Goal: Task Accomplishment & Management: Manage account settings

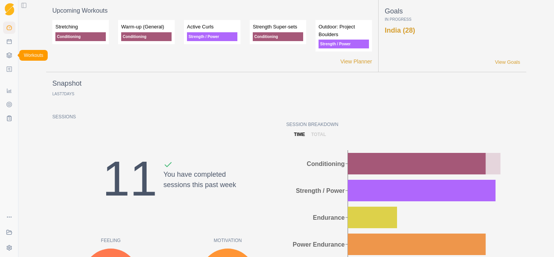
click at [7, 56] on polyline at bounding box center [9, 55] width 5 height 1
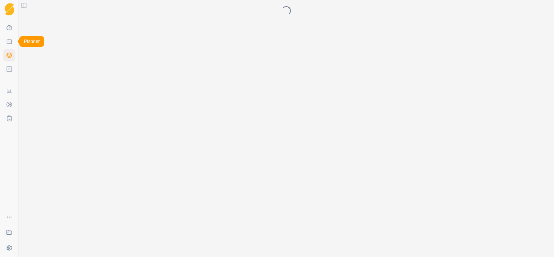
click at [9, 42] on icon at bounding box center [9, 41] width 6 height 6
select select "month"
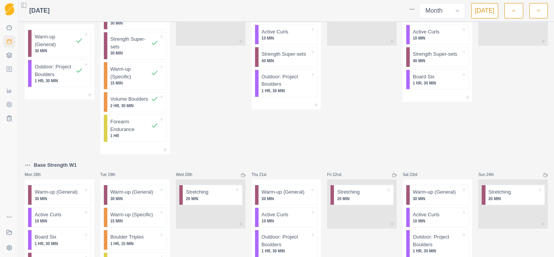
scroll to position [342, 0]
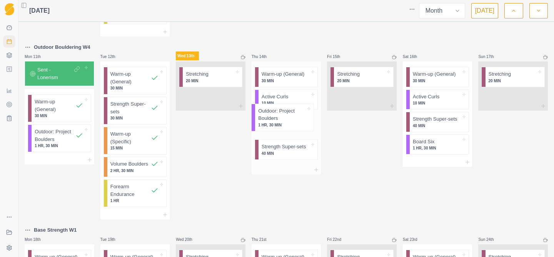
drag, startPoint x: 272, startPoint y: 153, endPoint x: 272, endPoint y: 122, distance: 31.2
click at [272, 122] on div "Warm-up (General) 30 MIN Active Curls 10 MIN Strength Super-sets 40 MIN Outdoor…" at bounding box center [287, 114] width 70 height 104
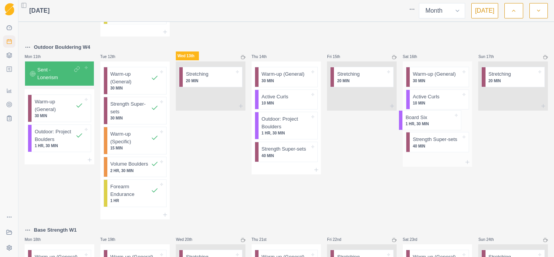
drag, startPoint x: 434, startPoint y: 145, endPoint x: 431, endPoint y: 118, distance: 26.7
click at [431, 118] on div "Warm-up (General) 30 MIN Active Curls 10 MIN Strength Super-sets 40 MIN Board S…" at bounding box center [438, 110] width 70 height 96
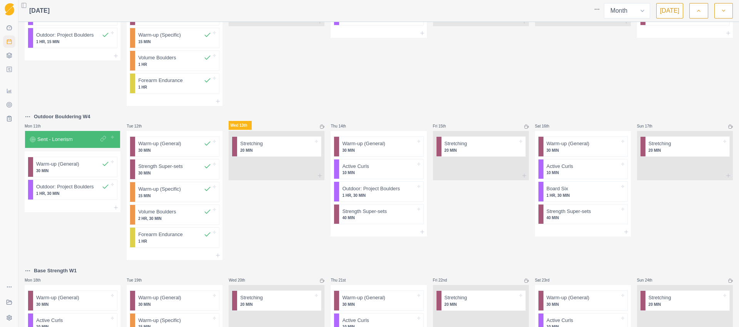
scroll to position [106, 0]
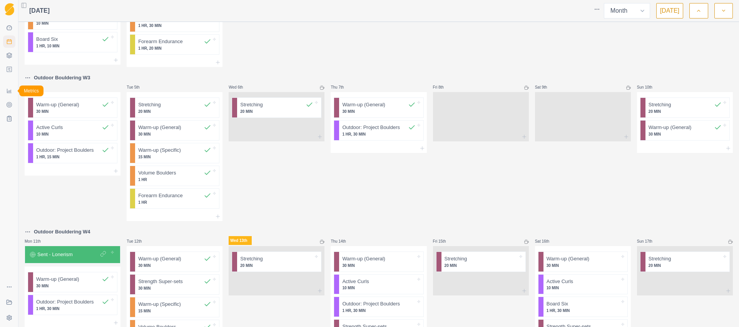
click at [11, 93] on icon at bounding box center [9, 91] width 6 height 6
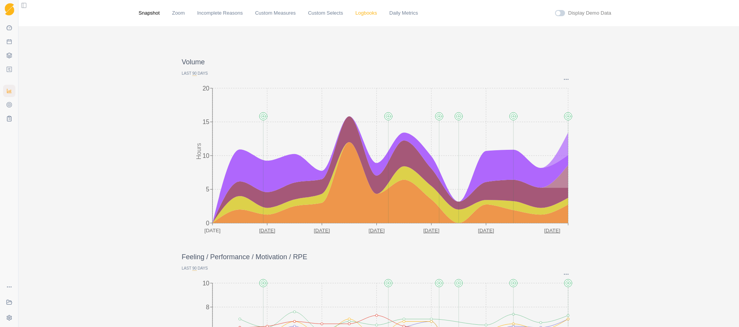
click at [361, 14] on link "Logbooks" at bounding box center [366, 13] width 22 height 8
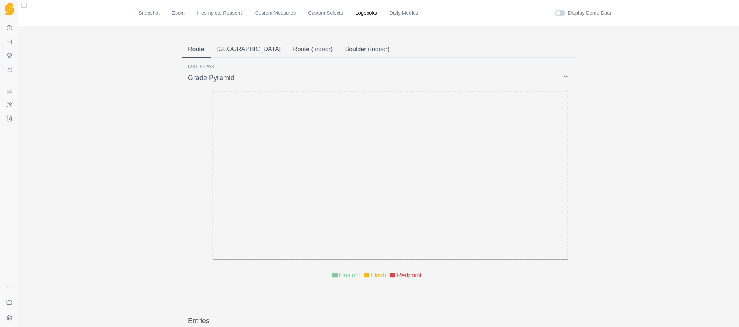
click at [227, 50] on button "Boulder" at bounding box center [249, 50] width 77 height 16
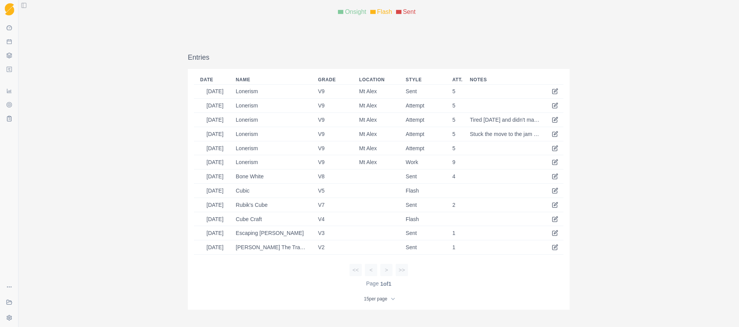
scroll to position [262, 0]
click at [554, 176] on icon at bounding box center [555, 175] width 3 height 3
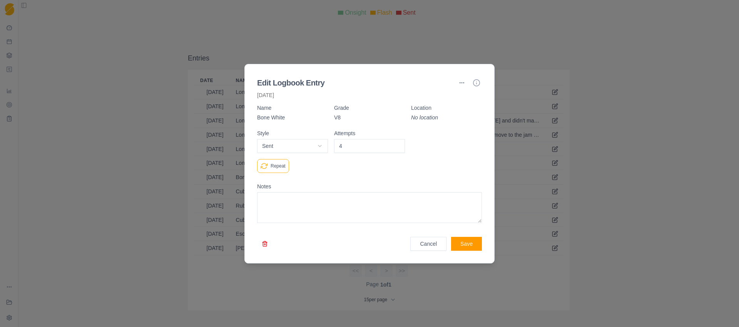
click at [265, 242] on button "button" at bounding box center [264, 244] width 15 height 14
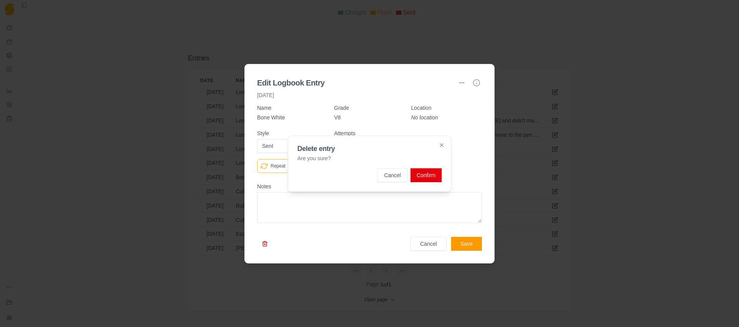
click at [426, 175] on button "Confirm" at bounding box center [425, 175] width 31 height 14
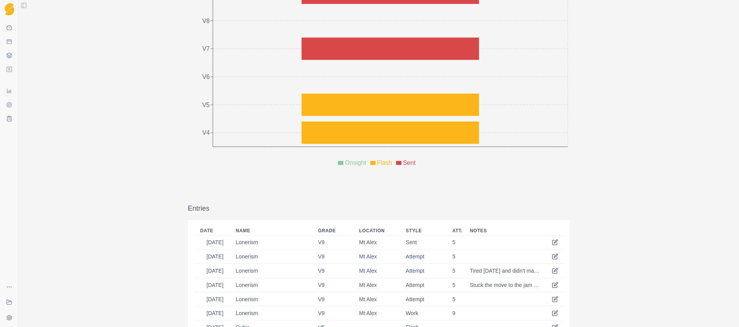
scroll to position [0, 0]
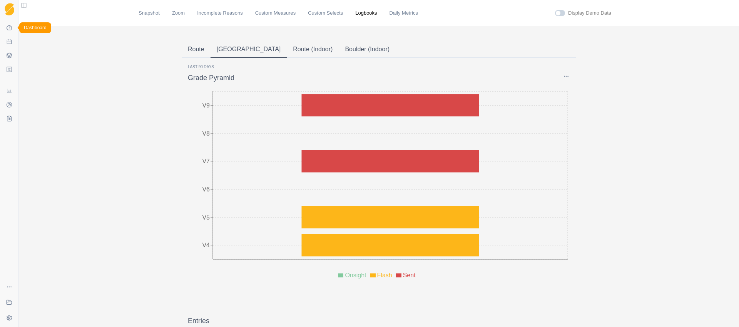
click at [9, 27] on icon at bounding box center [9, 28] width 6 height 6
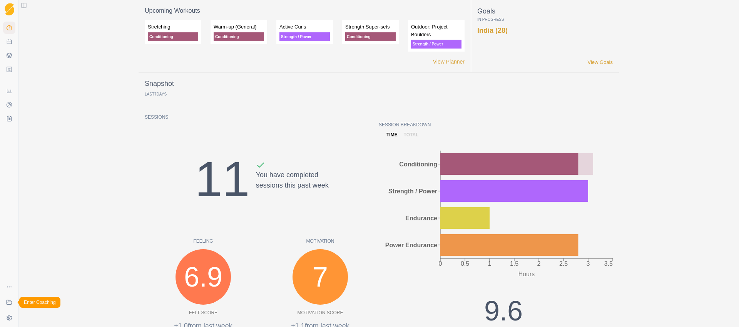
click at [9, 257] on icon at bounding box center [9, 302] width 6 height 6
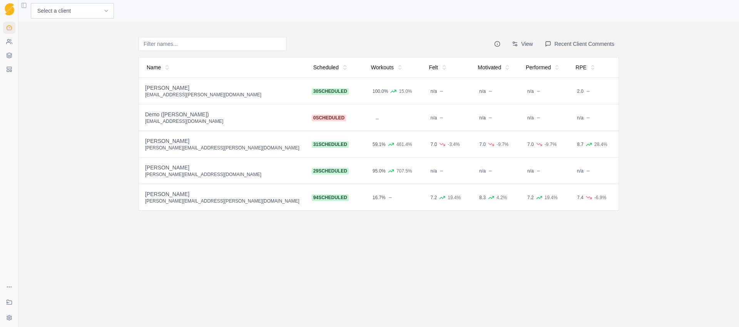
click at [169, 87] on div "Craig Fletcher" at bounding box center [222, 88] width 154 height 8
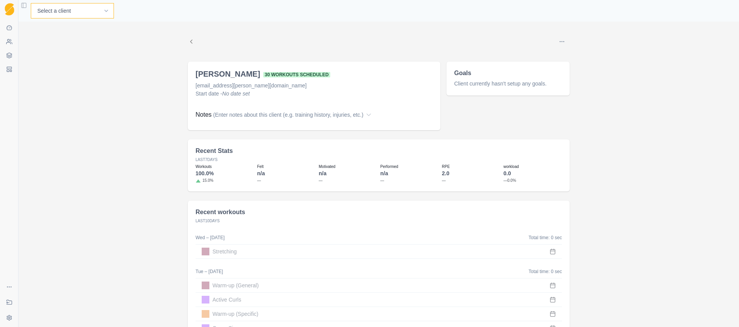
click at [77, 10] on select "Select a client Craig Fletcher Demo (Matt) John Capretta Kyle Honan Martin Hadl…" at bounding box center [72, 10] width 83 height 15
select select "88a48024-c183-4ccc-9775-944b3e8ca505"
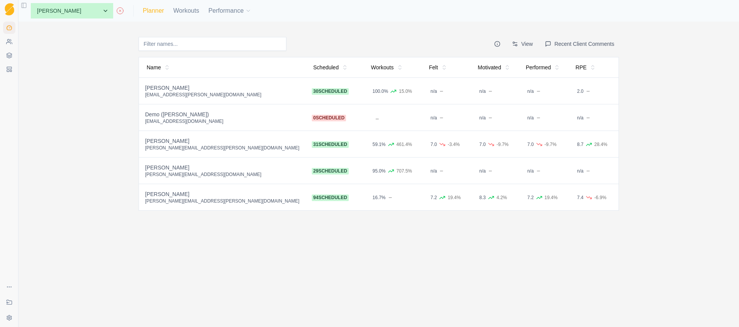
click at [143, 9] on link "Planner" at bounding box center [153, 10] width 21 height 9
select select "month"
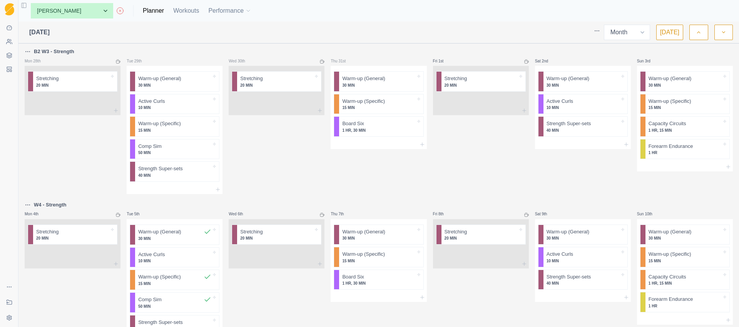
click at [700, 29] on icon "button" at bounding box center [698, 32] width 5 height 8
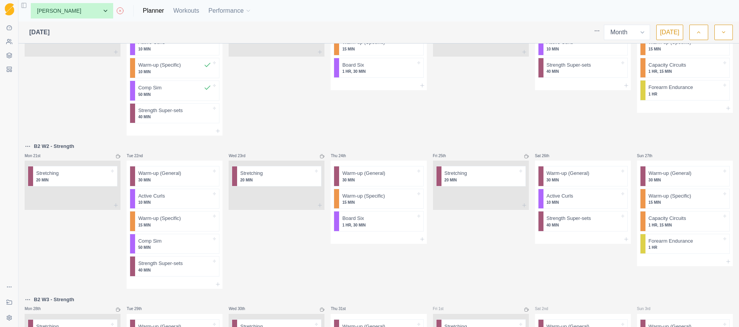
scroll to position [269, 0]
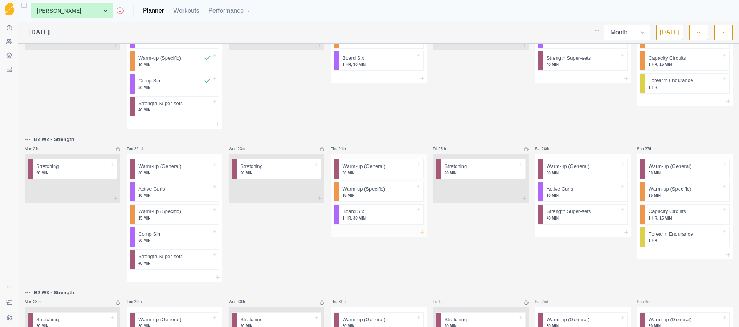
click at [419, 232] on icon at bounding box center [422, 232] width 6 height 6
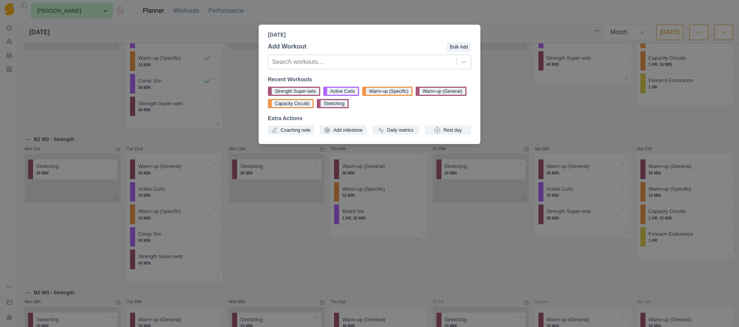
click at [286, 256] on div "[DATE] Add Workout Bulk Add Search workouts... Recent Workouts Strength Super-s…" at bounding box center [369, 163] width 739 height 327
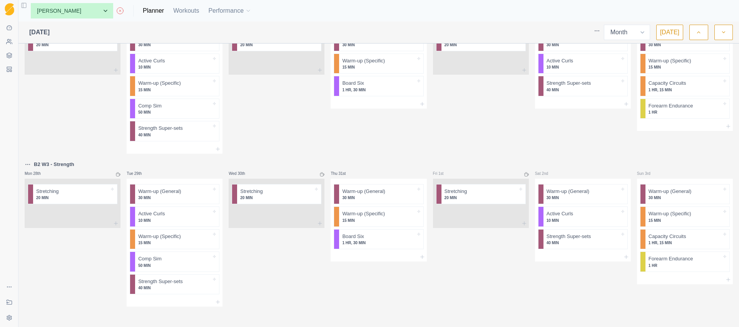
scroll to position [398, 0]
click at [728, 36] on button "button" at bounding box center [723, 32] width 18 height 15
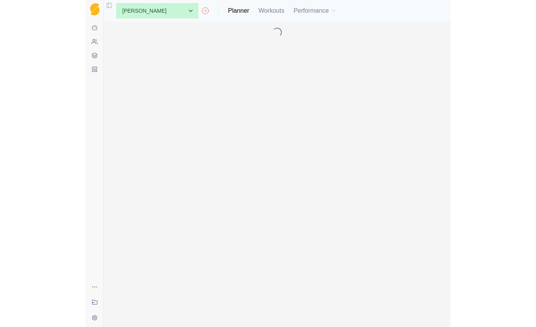
scroll to position [0, 0]
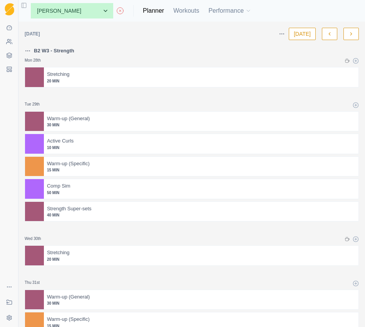
select select "month"
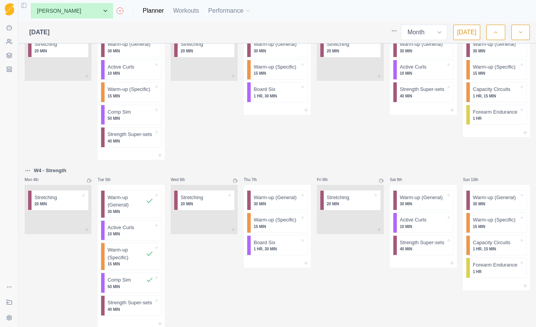
scroll to position [70, 0]
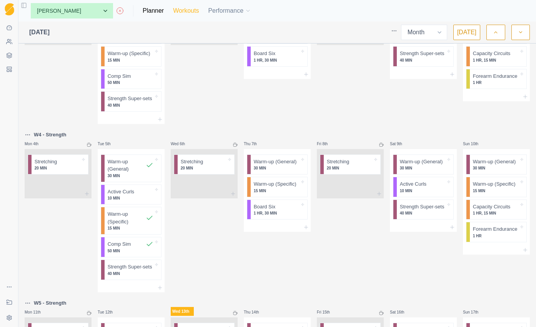
click at [173, 12] on link "Workouts" at bounding box center [186, 10] width 26 height 9
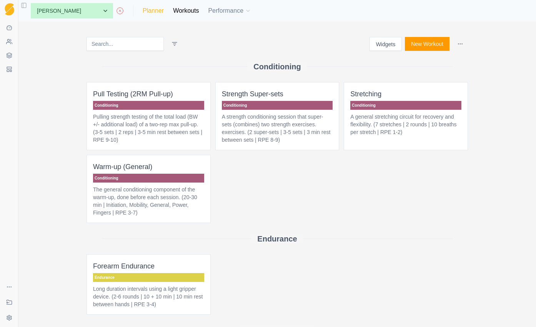
click at [143, 14] on link "Planner" at bounding box center [153, 10] width 21 height 9
select select "month"
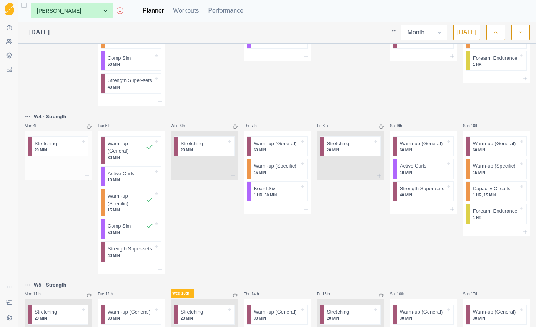
scroll to position [89, 0]
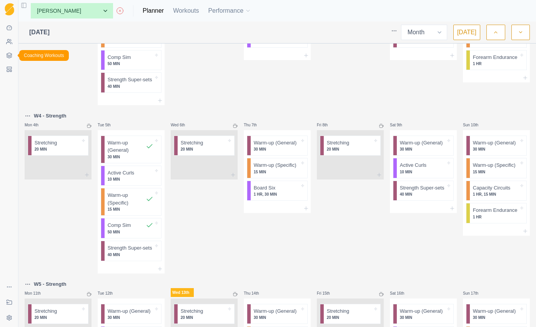
click at [8, 54] on icon at bounding box center [9, 55] width 6 height 6
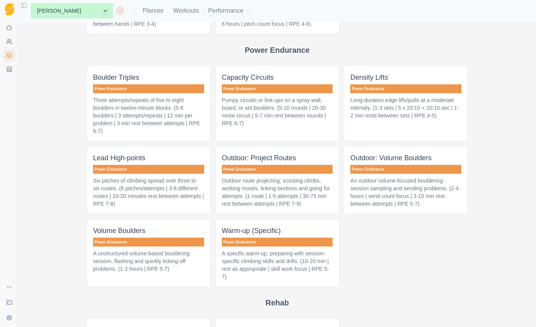
scroll to position [348, 0]
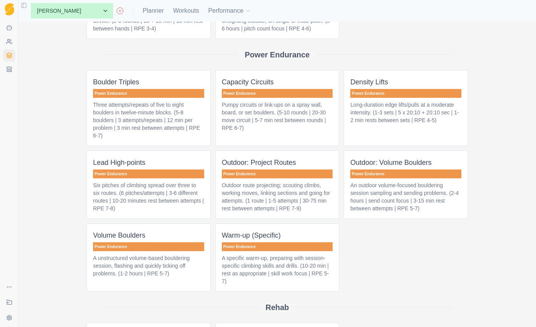
click at [150, 274] on p "A unstructured volume-based bouldering session, flashing and quickly ticking of…" at bounding box center [148, 265] width 111 height 23
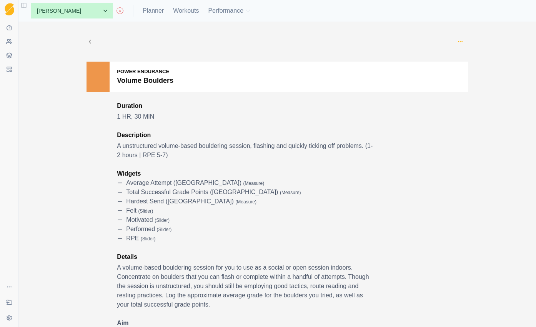
click at [458, 42] on icon "button" at bounding box center [461, 41] width 6 height 6
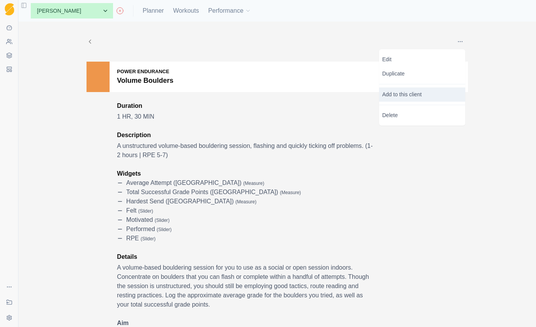
click at [422, 97] on p "Add to this client" at bounding box center [422, 94] width 86 height 14
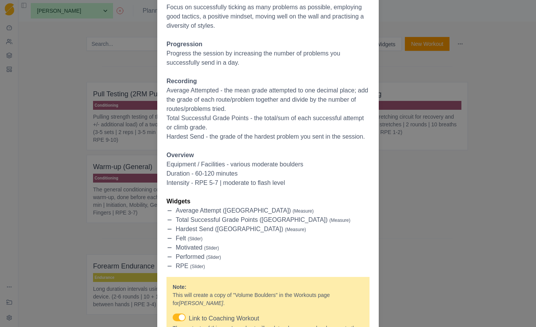
scroll to position [256, 0]
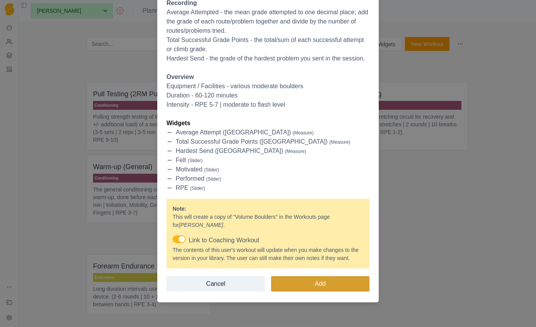
click at [322, 287] on button "Add" at bounding box center [320, 283] width 99 height 15
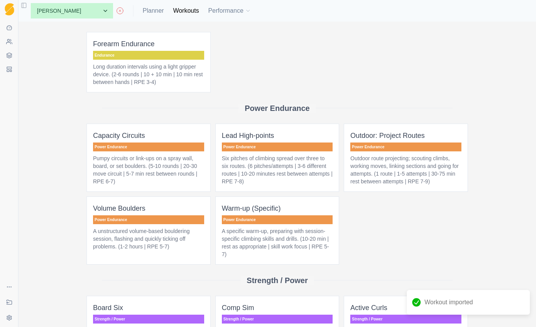
scroll to position [292, 0]
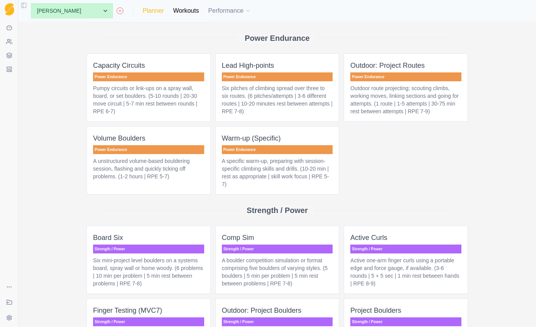
click at [143, 12] on link "Planner" at bounding box center [153, 10] width 21 height 9
select select "month"
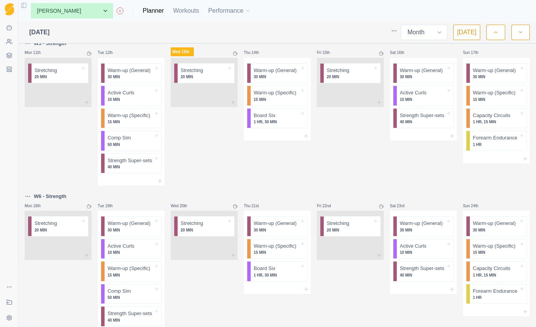
scroll to position [343, 0]
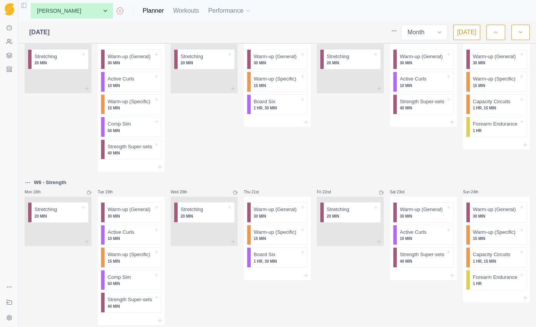
click at [88, 42] on icon at bounding box center [89, 39] width 5 height 5
click at [89, 42] on icon at bounding box center [89, 39] width 5 height 5
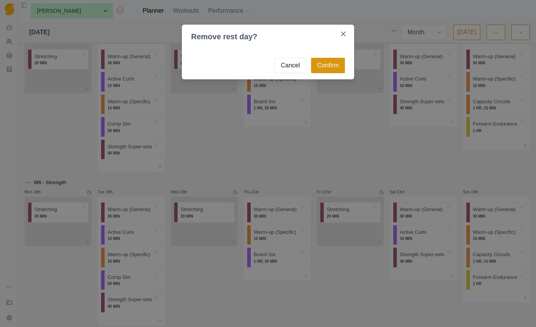
click at [334, 65] on button "Confirm" at bounding box center [328, 65] width 34 height 15
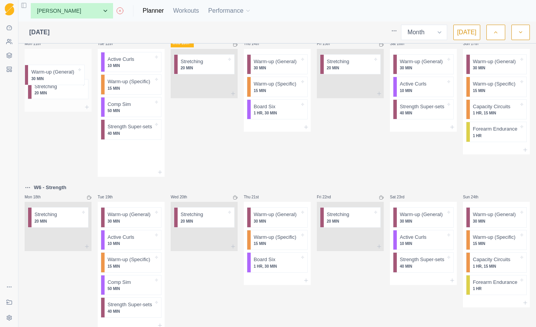
drag, startPoint x: 125, startPoint y: 83, endPoint x: 47, endPoint y: 76, distance: 78.4
click at [47, 76] on div "B2 W3 - Strength Mon 28th Stretching 20 MIN Tue 29th Warm-up (General) 30 MIN A…" at bounding box center [278, 56] width 506 height 695
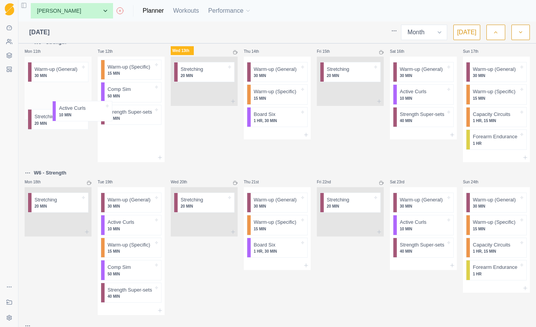
scroll to position [330, 0]
drag, startPoint x: 129, startPoint y: 95, endPoint x: 54, endPoint y: 120, distance: 79.0
click at [55, 120] on div "B2 W3 - Strength Mon 28th Stretching 20 MIN Tue 29th Warm-up (General) 30 MIN A…" at bounding box center [278, 53] width 506 height 673
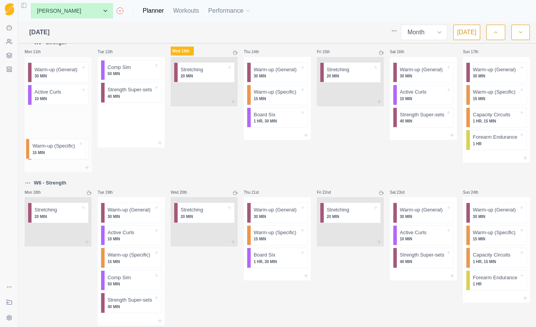
drag, startPoint x: 134, startPoint y: 98, endPoint x: 52, endPoint y: 154, distance: 99.2
click at [55, 154] on div "B2 W3 - Strength Mon 28th Stretching 20 MIN Tue 29th Warm-up (General) 30 MIN A…" at bounding box center [278, 58] width 506 height 683
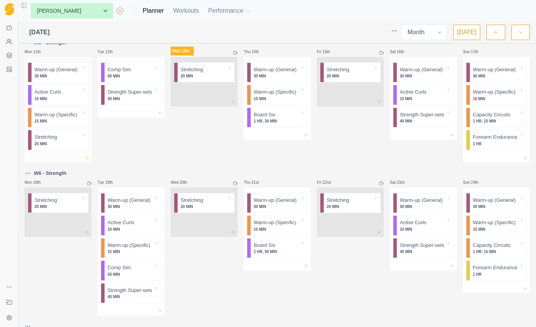
click at [85, 161] on icon at bounding box center [87, 158] width 6 height 6
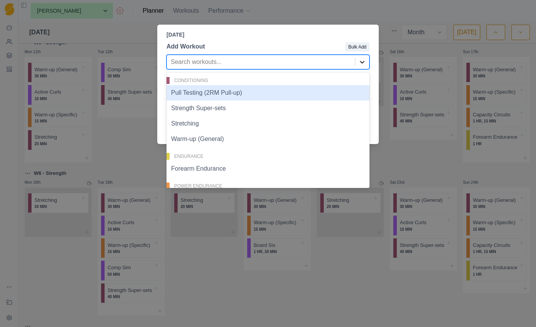
click at [362, 65] on icon at bounding box center [363, 62] width 8 height 8
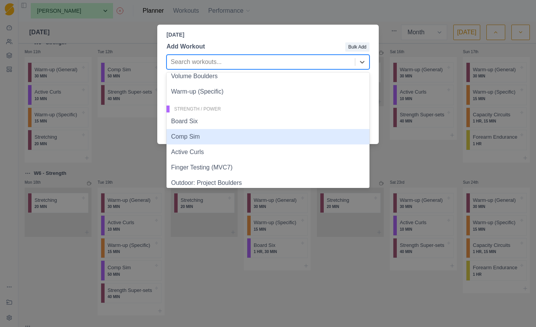
scroll to position [188, 0]
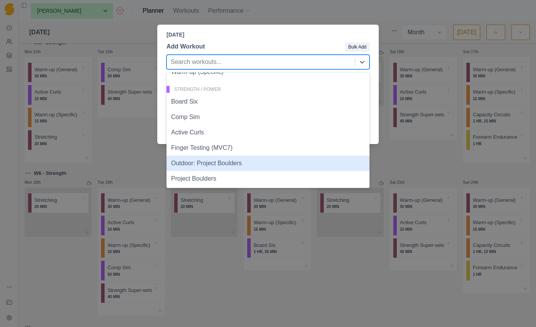
click at [127, 187] on div "[DATE] Add Workout Bulk Add Outdoor: Project Boulders, 15 of 16. 16 results ava…" at bounding box center [268, 163] width 536 height 327
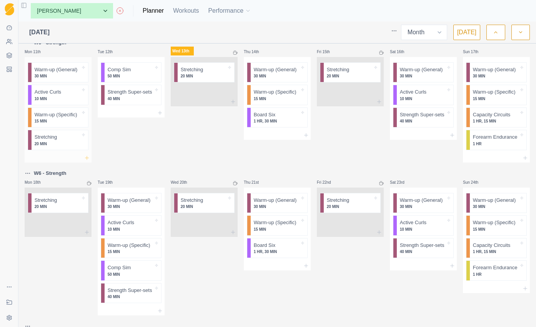
click at [87, 159] on line at bounding box center [87, 157] width 0 height 3
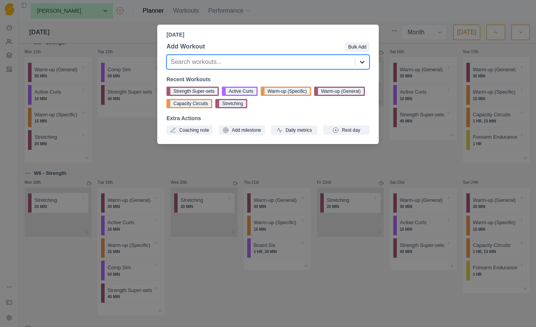
click at [359, 63] on icon at bounding box center [363, 62] width 8 height 8
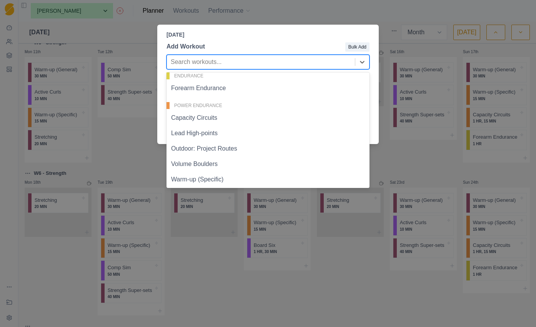
scroll to position [82, 0]
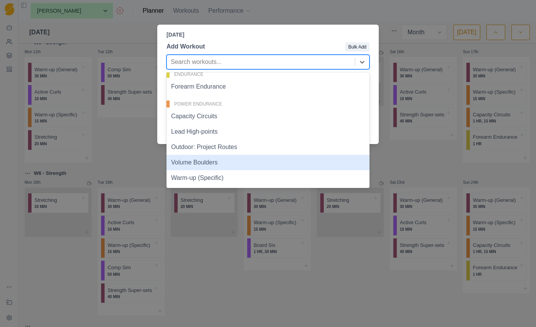
click at [210, 162] on div "Volume Boulders" at bounding box center [268, 162] width 203 height 15
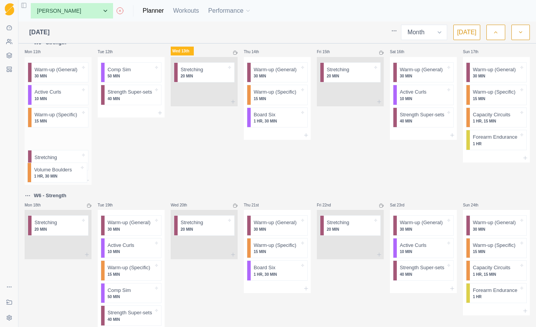
drag, startPoint x: 42, startPoint y: 196, endPoint x: 42, endPoint y: 173, distance: 22.3
click at [42, 173] on div "Warm-up (General) 30 MIN Active Curls 10 MIN Warm-up (Specific) 15 MIN Stretchi…" at bounding box center [58, 116] width 67 height 119
click at [153, 175] on html "Sequence Dashboard Clients Coaching Workouts Templates Exit Coaching Settings T…" at bounding box center [268, 163] width 536 height 327
click at [142, 163] on html "Sequence Dashboard Clients Coaching Workouts Templates Exit Coaching Settings T…" at bounding box center [268, 163] width 536 height 327
click at [157, 105] on div "Remove from schedule" at bounding box center [164, 105] width 62 height 12
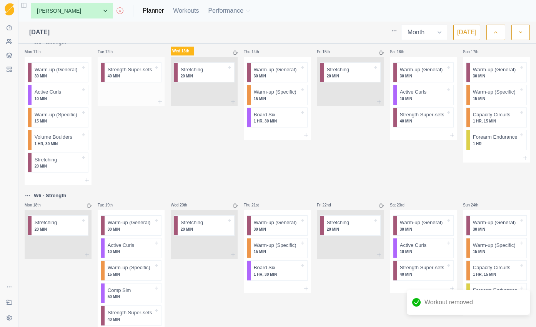
click at [139, 74] on p "Strength Super-sets" at bounding box center [130, 70] width 45 height 8
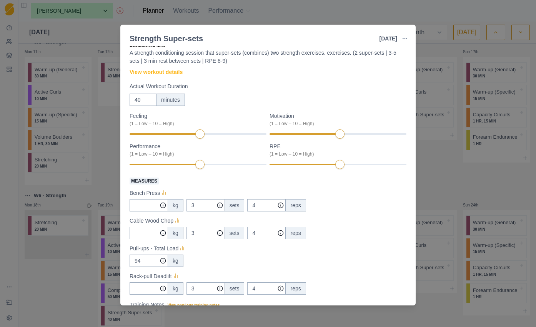
scroll to position [108, 0]
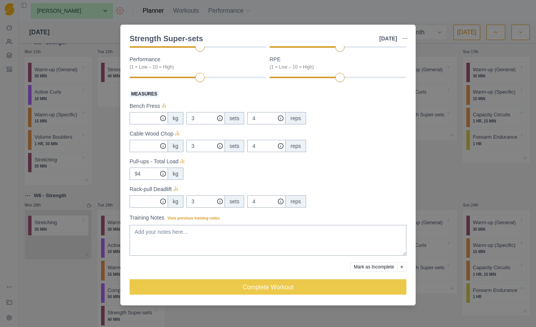
click at [401, 266] on icon "Add reason" at bounding box center [402, 266] width 3 height 3
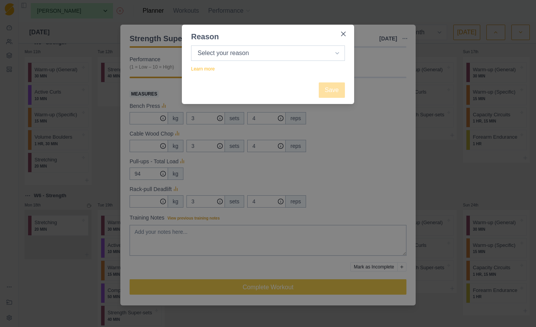
click at [333, 54] on select "Select your reason No reason given Not motivated Not recovered Not enough time …" at bounding box center [268, 52] width 154 height 15
click at [374, 119] on div "Reason Select your reason No reason given Not motivated Not recovered Not enoug…" at bounding box center [268, 163] width 536 height 327
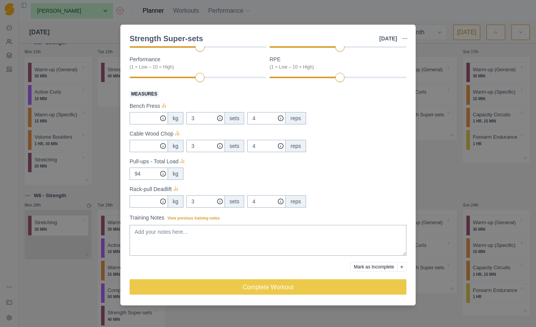
click at [366, 267] on button "Mark as Incomplete" at bounding box center [374, 266] width 47 height 9
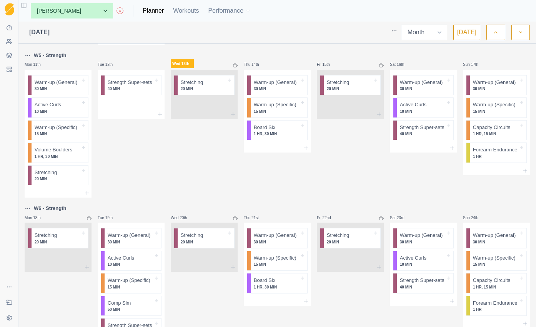
scroll to position [270, 0]
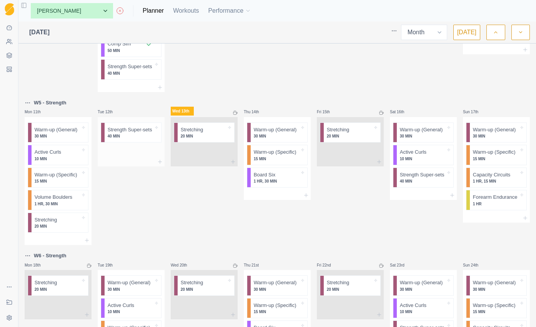
click at [131, 134] on p "Strength Super-sets" at bounding box center [130, 130] width 45 height 8
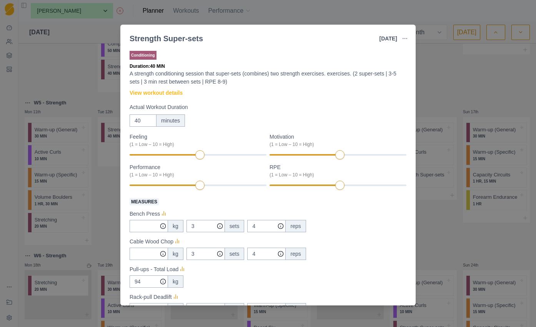
click at [109, 215] on div "Strength Super-sets [DATE] Link To Goal View Workout Metrics Edit Original Work…" at bounding box center [268, 163] width 536 height 327
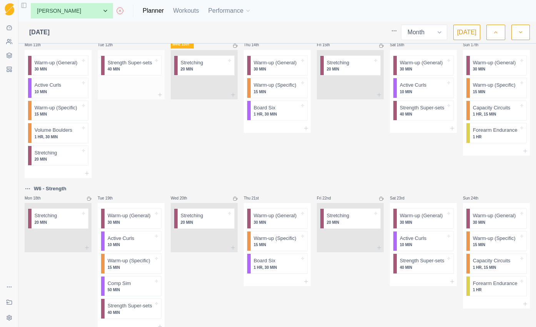
scroll to position [343, 0]
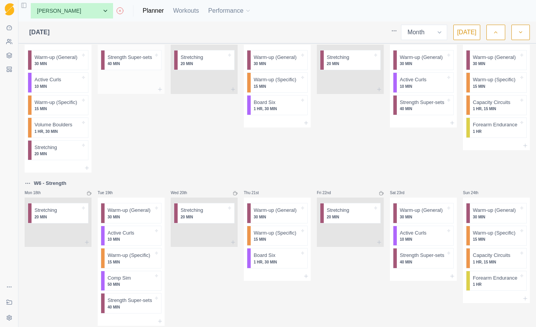
click at [135, 70] on div "Strength Super-sets 40 MIN" at bounding box center [133, 60] width 57 height 20
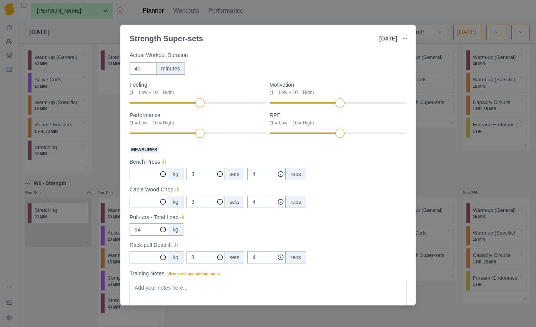
scroll to position [108, 0]
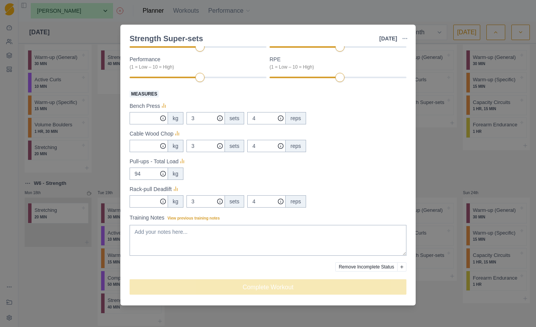
click at [424, 189] on div "Strength Super-sets [DATE] Link To Goal View Workout Metrics Edit Original Work…" at bounding box center [268, 163] width 536 height 327
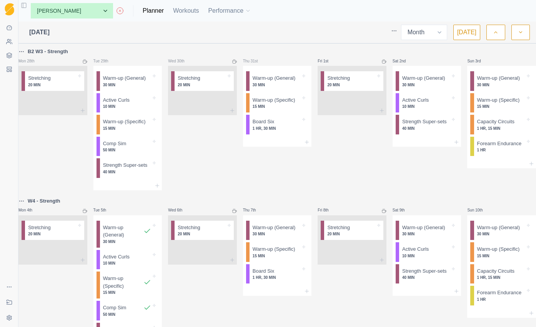
select select "month"
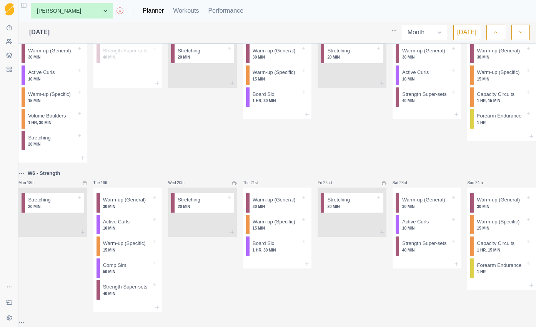
scroll to position [331, 0]
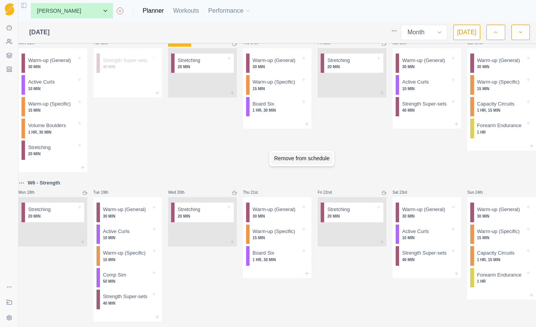
click at [286, 159] on div "Remove from schedule" at bounding box center [302, 158] width 62 height 12
click at [304, 105] on icon at bounding box center [307, 102] width 6 height 6
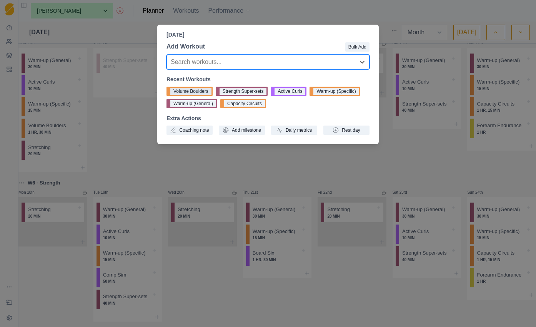
click at [205, 92] on button "Volume Boulders" at bounding box center [190, 91] width 46 height 9
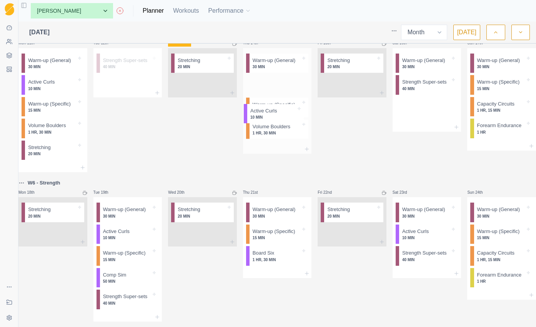
drag, startPoint x: 420, startPoint y: 114, endPoint x: 273, endPoint y: 113, distance: 146.6
click at [273, 113] on div "B2 W3 - Strength Mon 28th Stretching 20 MIN Tue 29th Warm-up (General) 30 MIN A…" at bounding box center [277, 56] width 518 height 680
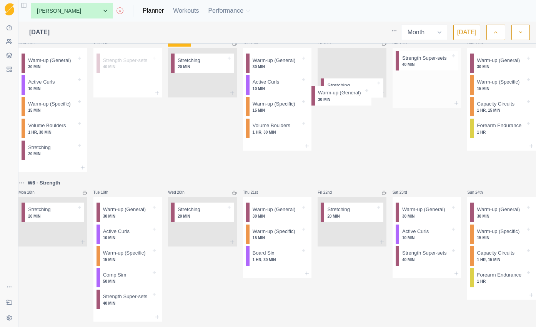
drag, startPoint x: 426, startPoint y: 90, endPoint x: 396, endPoint y: 95, distance: 30.4
click at [341, 94] on div "B2 W3 - Strength Mon 28th Stretching 20 MIN Tue 29th Warm-up (General) 30 MIN A…" at bounding box center [277, 56] width 518 height 680
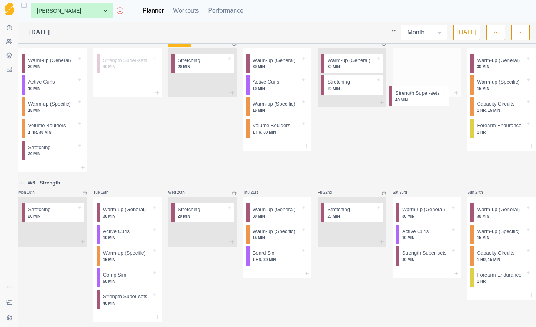
scroll to position [329, 0]
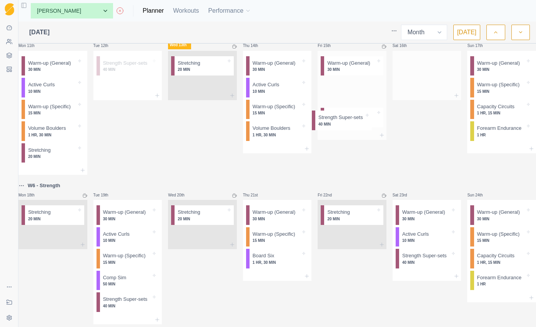
click at [341, 122] on div "B2 W3 - Strength Mon 28th Stretching 20 MIN Tue 29th Warm-up (General) 30 MIN A…" at bounding box center [277, 58] width 518 height 680
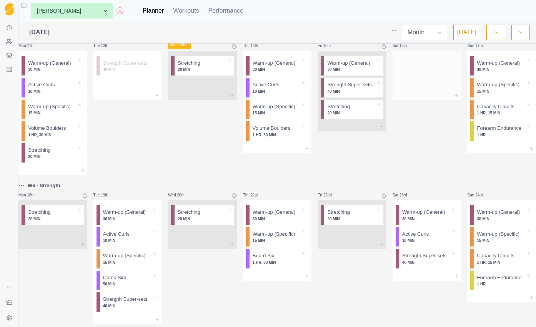
click at [383, 48] on icon at bounding box center [384, 47] width 3 height 3
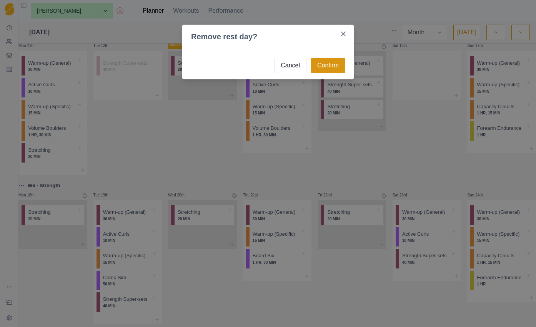
click at [331, 68] on button "Confirm" at bounding box center [328, 65] width 34 height 15
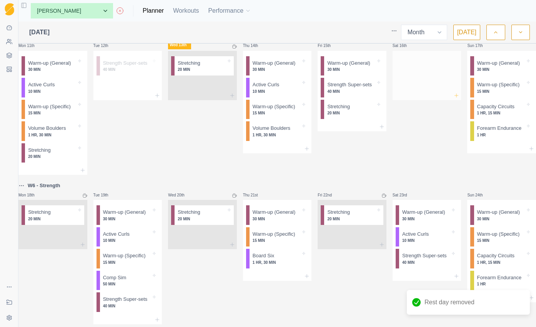
click at [454, 99] on icon at bounding box center [457, 95] width 6 height 6
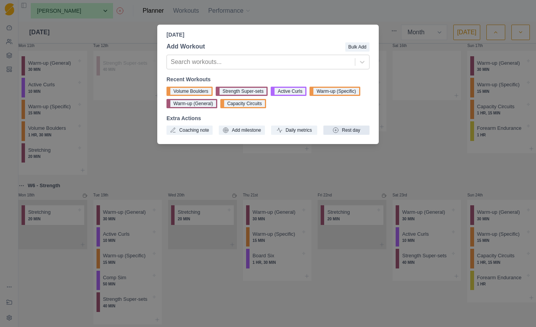
click at [360, 130] on button "Rest day" at bounding box center [347, 129] width 46 height 9
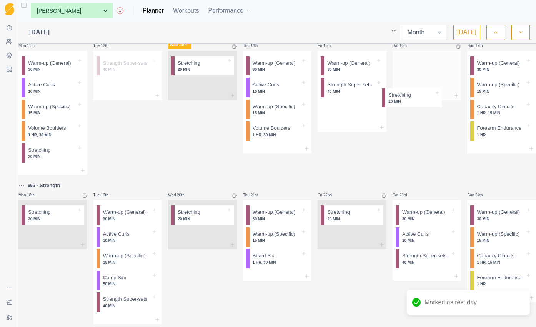
drag, startPoint x: 337, startPoint y: 154, endPoint x: 408, endPoint y: 102, distance: 88.1
click at [408, 102] on div "B2 W3 - Strength Mon 28th Stretching 20 MIN Tue 29th Warm-up (General) 30 MIN A…" at bounding box center [277, 58] width 518 height 680
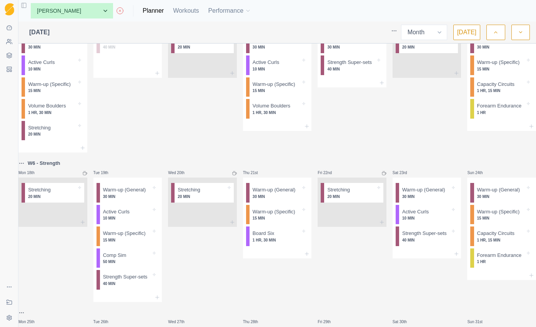
scroll to position [351, 0]
click at [60, 44] on p "Warm-up (General)" at bounding box center [49, 41] width 43 height 8
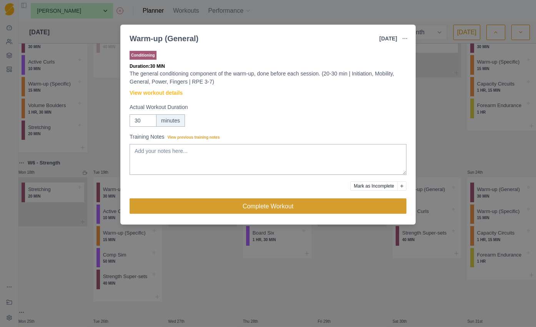
click at [216, 207] on button "Complete Workout" at bounding box center [268, 205] width 277 height 15
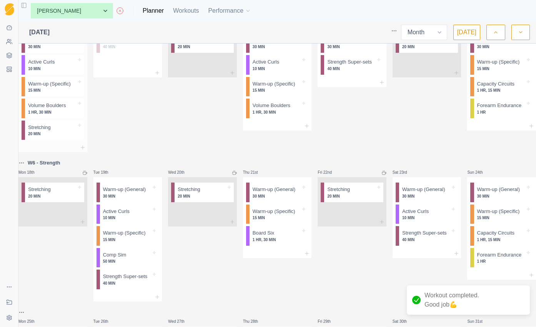
click at [64, 66] on div at bounding box center [66, 62] width 22 height 8
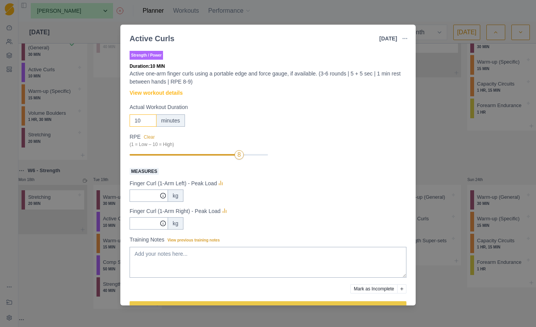
drag, startPoint x: 140, startPoint y: 121, endPoint x: 134, endPoint y: 121, distance: 6.2
click at [134, 121] on input "10" at bounding box center [143, 120] width 27 height 12
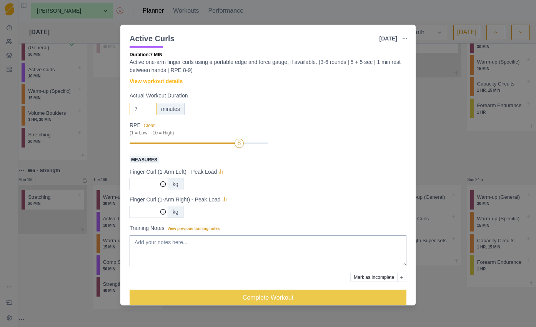
scroll to position [22, 0]
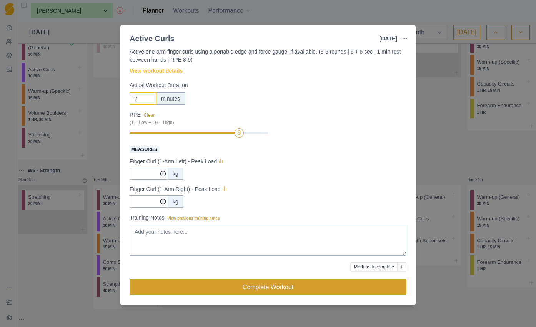
type input "7"
click at [290, 292] on button "Complete Workout" at bounding box center [268, 286] width 277 height 15
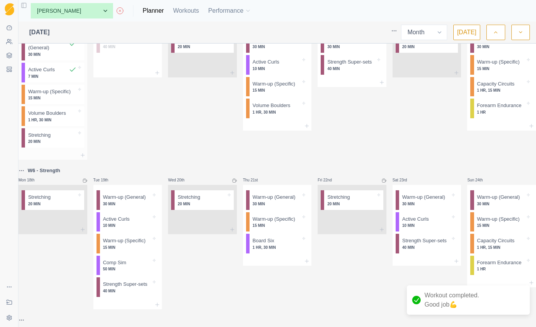
click at [65, 95] on p "Warm-up (Specific)" at bounding box center [49, 92] width 43 height 8
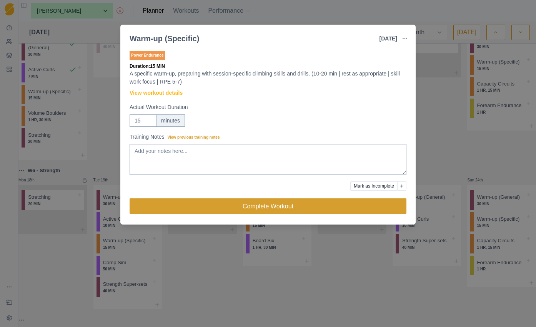
click at [275, 207] on button "Complete Workout" at bounding box center [268, 205] width 277 height 15
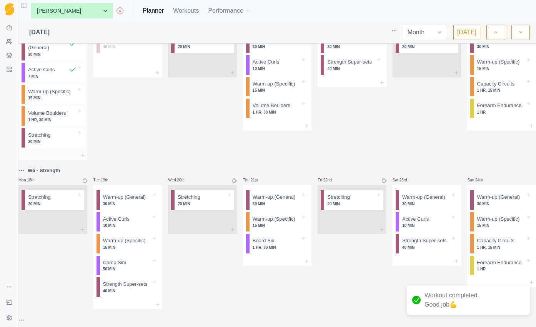
click at [71, 123] on p "1 HR, 30 MIN" at bounding box center [52, 120] width 48 height 6
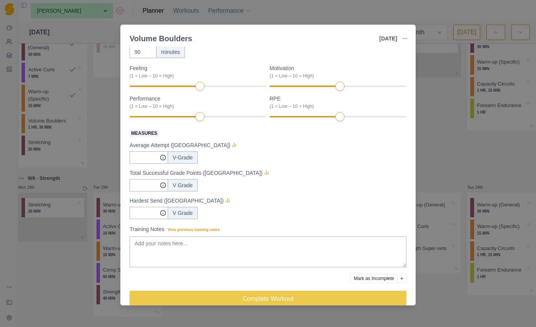
scroll to position [80, 0]
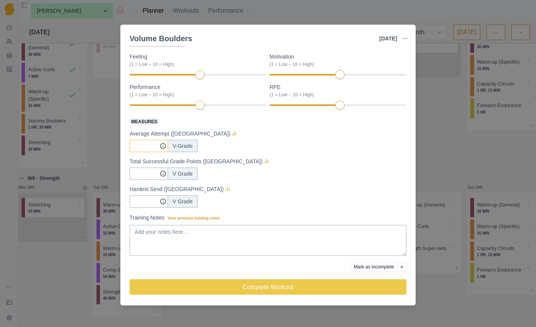
click at [147, 146] on input "Measures" at bounding box center [149, 146] width 38 height 12
drag, startPoint x: 143, startPoint y: 160, endPoint x: 209, endPoint y: 158, distance: 66.2
click at [209, 158] on p "Total Successful Grade Points ([GEOGRAPHIC_DATA])" at bounding box center [196, 161] width 133 height 8
drag, startPoint x: 132, startPoint y: 133, endPoint x: 177, endPoint y: 133, distance: 45.8
click at [177, 133] on p "Average Attempt ([GEOGRAPHIC_DATA])" at bounding box center [180, 134] width 101 height 8
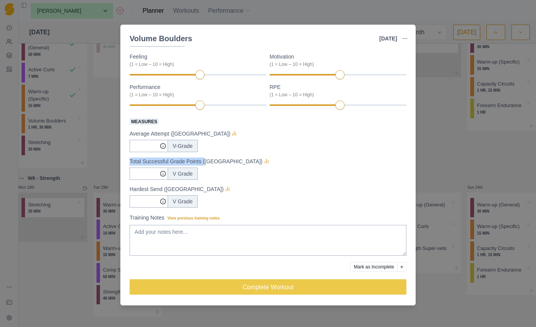
drag, startPoint x: 129, startPoint y: 161, endPoint x: 209, endPoint y: 164, distance: 80.1
click at [209, 164] on div "Power Endurance Duration: 1 HR, 30 MIN A unstructured volume-based bouldering s…" at bounding box center [268, 175] width 296 height 259
drag, startPoint x: 129, startPoint y: 189, endPoint x: 179, endPoint y: 187, distance: 49.7
click at [179, 187] on p "Hardest Send ([GEOGRAPHIC_DATA])" at bounding box center [177, 189] width 94 height 8
click at [302, 144] on div "V-Grade" at bounding box center [268, 146] width 277 height 12
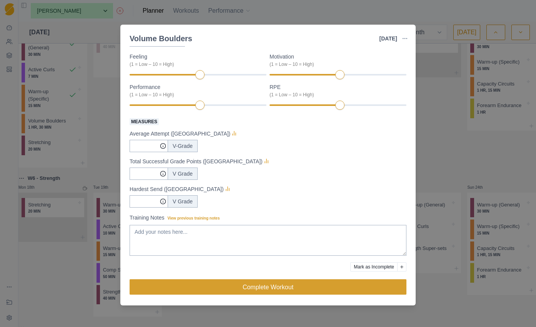
click at [254, 285] on button "Complete Workout" at bounding box center [268, 286] width 277 height 15
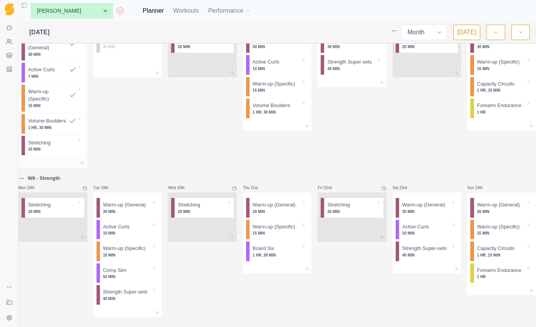
click at [65, 152] on p "20 MIN" at bounding box center [52, 149] width 48 height 6
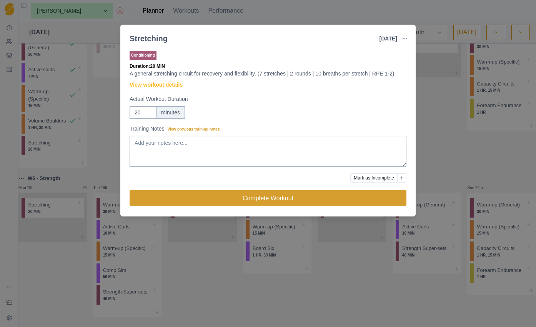
click at [251, 202] on button "Complete Workout" at bounding box center [268, 197] width 277 height 15
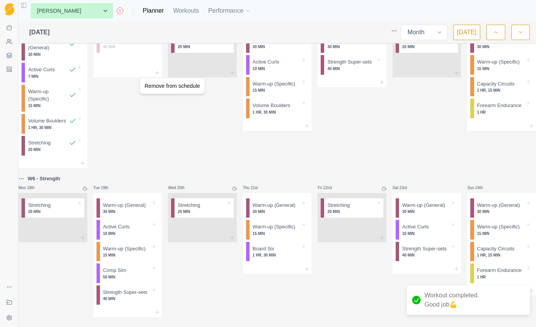
click at [145, 152] on html "Sequence Dashboard Clients Coaching Workouts Templates Exit Coaching Settings T…" at bounding box center [268, 163] width 536 height 327
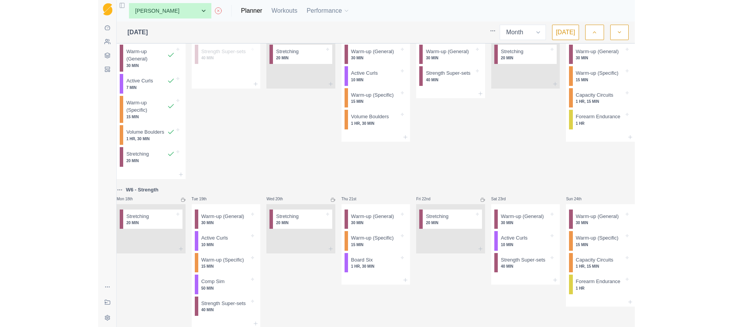
scroll to position [325, 0]
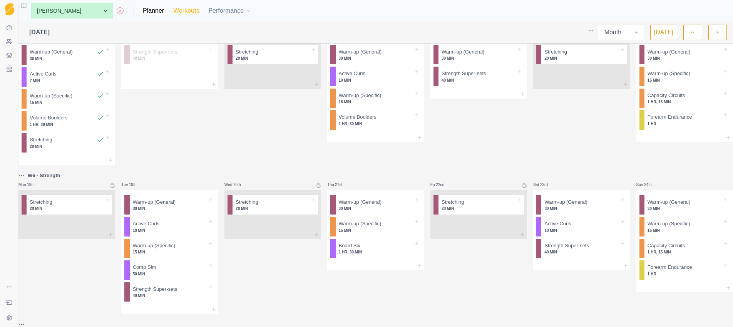
click at [173, 12] on link "Workouts" at bounding box center [186, 10] width 26 height 9
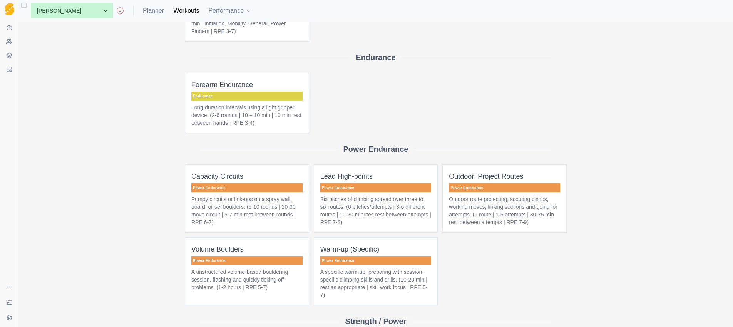
scroll to position [170, 0]
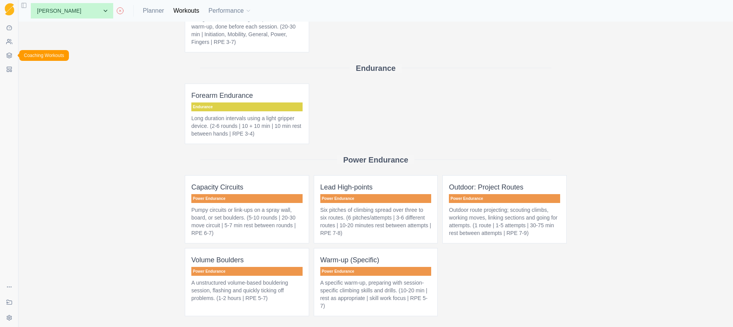
click at [7, 58] on icon at bounding box center [9, 55] width 6 height 6
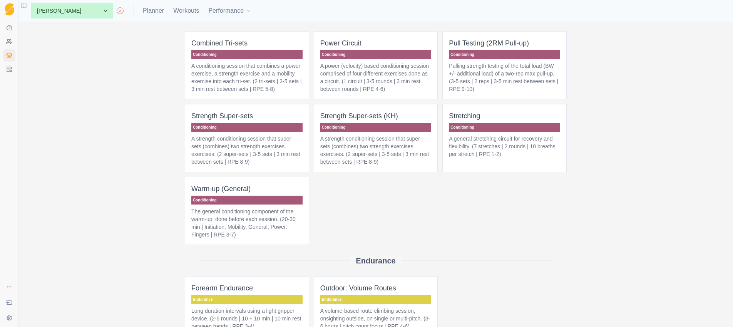
scroll to position [284, 0]
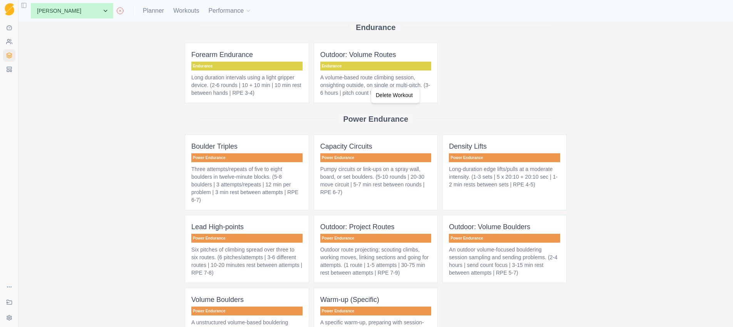
click at [517, 86] on html "Sequence Dashboard Clients Coaching Workouts Templates Exit Coaching Settings T…" at bounding box center [366, 163] width 733 height 327
click at [354, 93] on p "A volume-based route climbing session, onsighting outside, on single or multi-p…" at bounding box center [375, 85] width 111 height 23
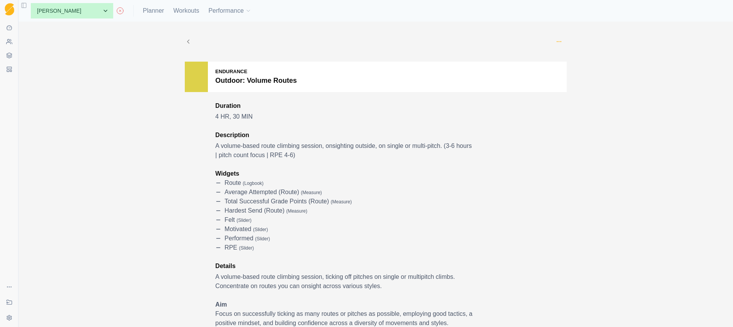
click at [536, 40] on icon "button" at bounding box center [559, 41] width 6 height 6
click at [536, 96] on p "Add to this client" at bounding box center [591, 94] width 86 height 14
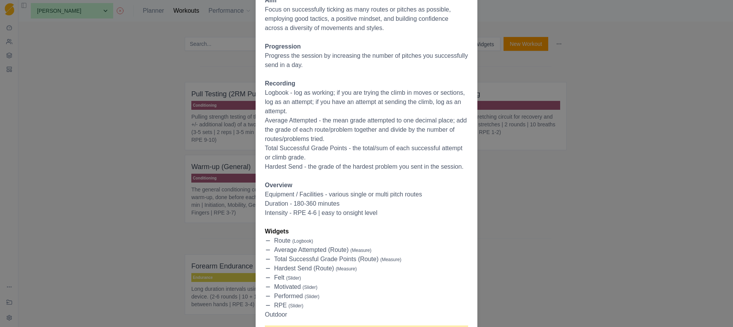
scroll to position [274, 0]
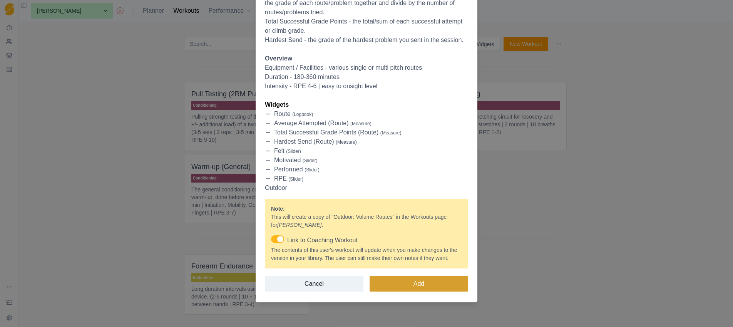
click at [416, 281] on button "Add" at bounding box center [418, 283] width 99 height 15
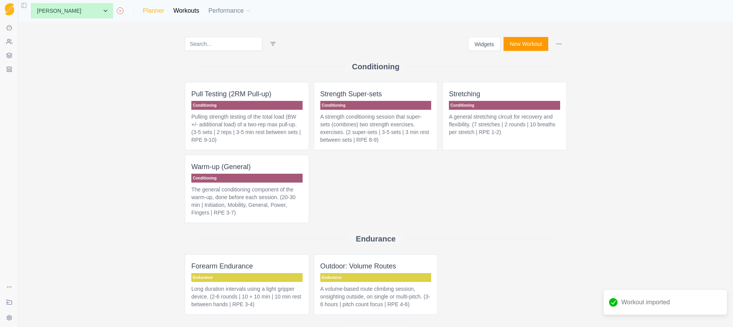
click at [143, 14] on link "Planner" at bounding box center [153, 10] width 21 height 9
select select "month"
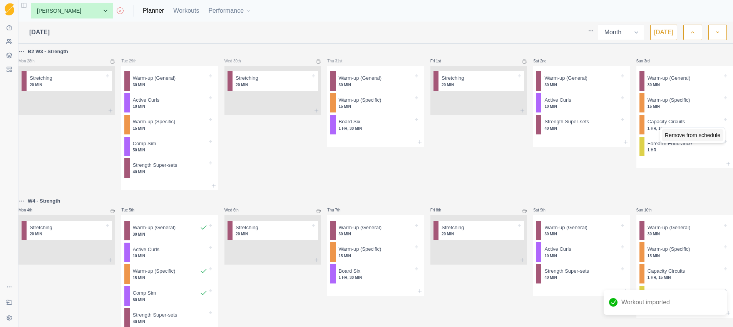
click at [536, 135] on div "Remove from schedule" at bounding box center [693, 135] width 62 height 12
click at [536, 145] on icon at bounding box center [728, 142] width 6 height 6
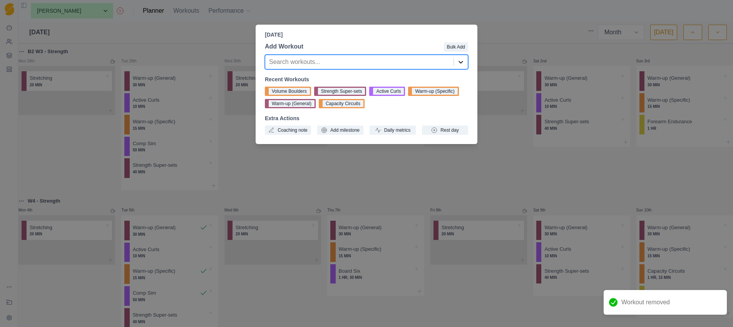
click at [461, 63] on icon at bounding box center [460, 62] width 5 height 3
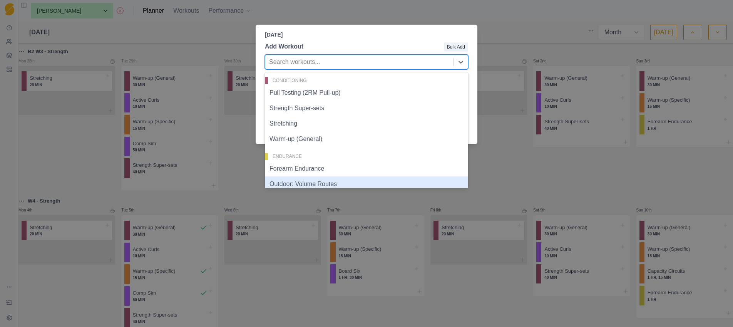
click at [320, 180] on div "Outdoor: Volume Routes" at bounding box center [366, 183] width 203 height 15
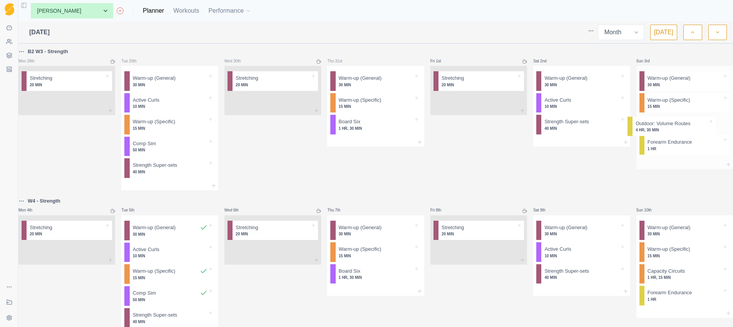
drag, startPoint x: 676, startPoint y: 152, endPoint x: 673, endPoint y: 126, distance: 26.3
click at [536, 126] on div "Warm-up (General) 30 MIN Warm-up (Specific) 15 MIN Forearm Endurance 1 HR Outdo…" at bounding box center [684, 113] width 97 height 94
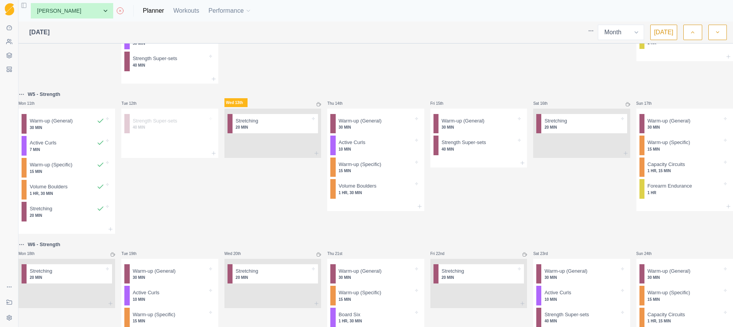
scroll to position [259, 0]
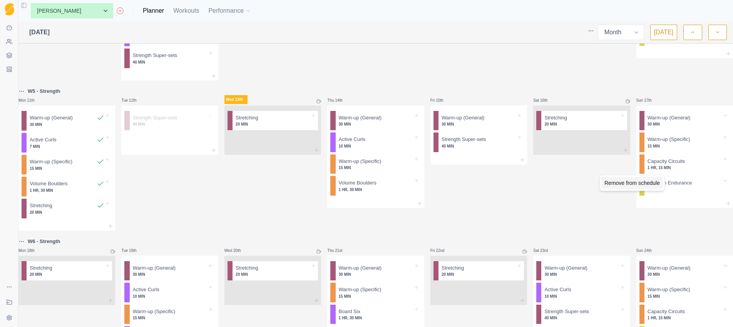
click at [536, 182] on div "Remove from schedule" at bounding box center [632, 183] width 62 height 12
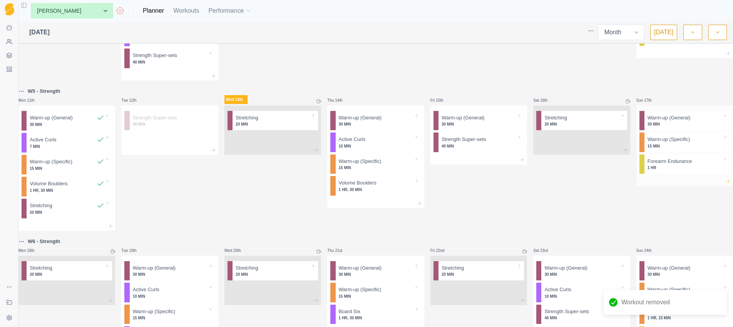
click at [536, 183] on line at bounding box center [728, 180] width 0 height 3
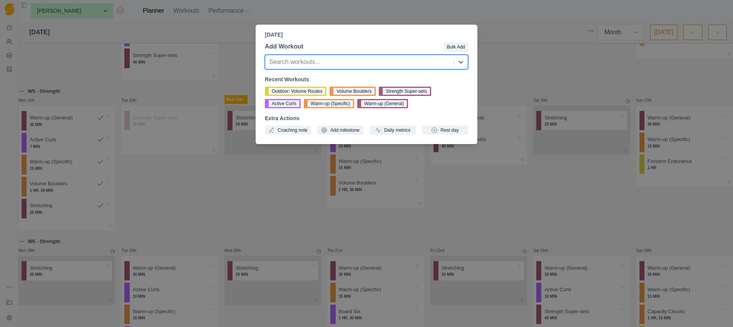
click at [311, 91] on button "Outdoor: Volume Routes" at bounding box center [296, 91] width 62 height 9
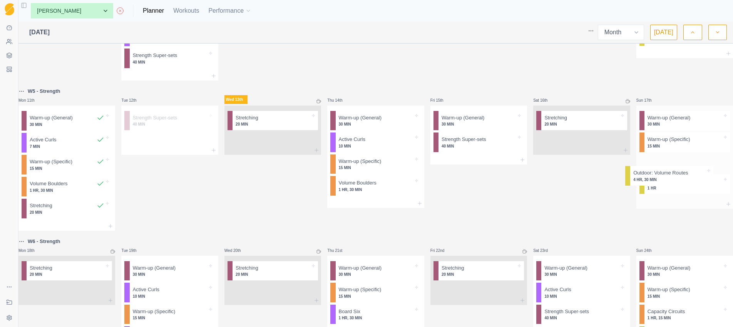
drag, startPoint x: 673, startPoint y: 199, endPoint x: 669, endPoint y: 177, distance: 23.1
click at [536, 177] on div "Warm-up (General) 30 MIN Warm-up (Specific) 15 MIN Forearm Endurance 1 HR Outdo…" at bounding box center [684, 152] width 97 height 94
click at [27, 99] on html "Sequence Dashboard Clients Coaching Workouts Templates Exit Coaching Settings T…" at bounding box center [366, 163] width 733 height 327
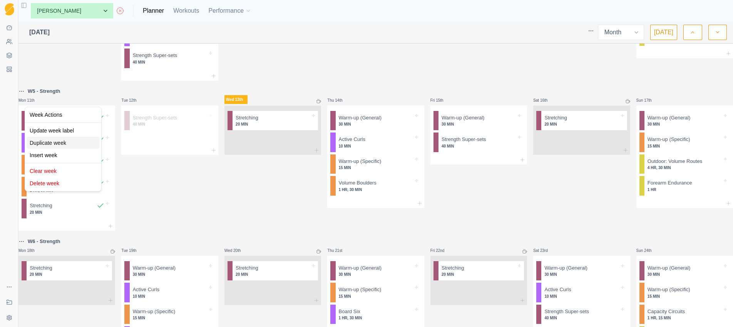
click at [59, 144] on div "Duplicate week" at bounding box center [63, 143] width 73 height 12
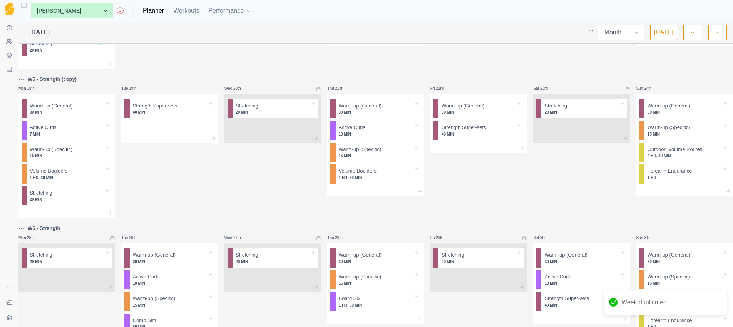
scroll to position [420, 0]
click at [26, 91] on html "Sequence Dashboard Clients Coaching Workouts Templates Exit Coaching Settings T…" at bounding box center [366, 163] width 733 height 327
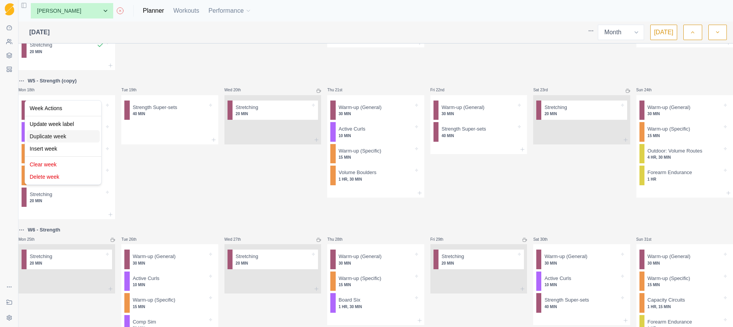
click at [55, 132] on div "Duplicate week" at bounding box center [63, 136] width 73 height 12
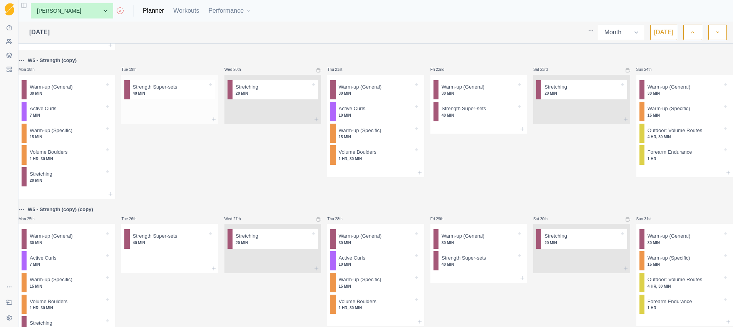
scroll to position [439, 0]
click at [183, 108] on div "Remove from schedule" at bounding box center [200, 107] width 62 height 12
click at [173, 268] on div "Remove from schedule" at bounding box center [191, 267] width 62 height 12
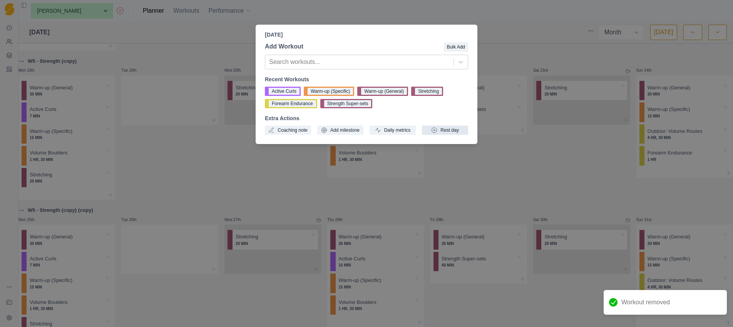
click at [444, 127] on button "Rest day" at bounding box center [445, 129] width 46 height 9
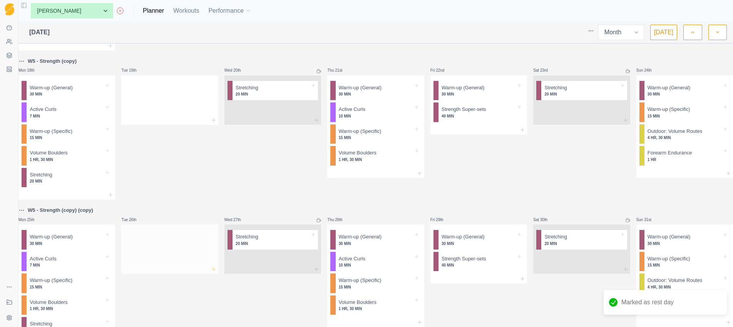
click at [215, 272] on icon at bounding box center [214, 269] width 6 height 6
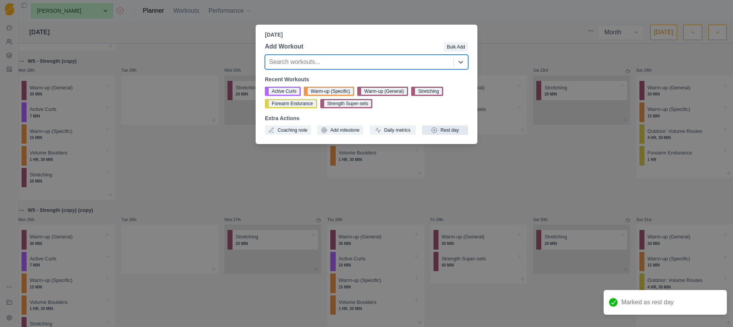
click at [443, 129] on button "Rest day" at bounding box center [445, 129] width 46 height 9
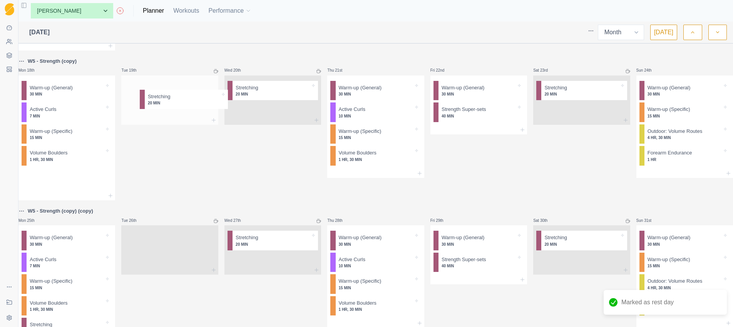
drag, startPoint x: 63, startPoint y: 193, endPoint x: 177, endPoint y: 99, distance: 147.6
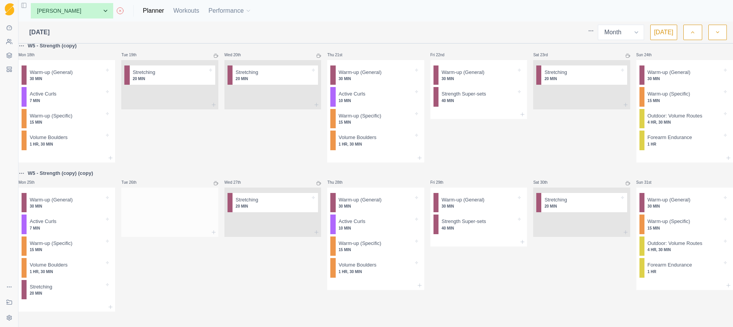
scroll to position [480, 0]
drag, startPoint x: 67, startPoint y: 289, endPoint x: 164, endPoint y: 197, distance: 134.2
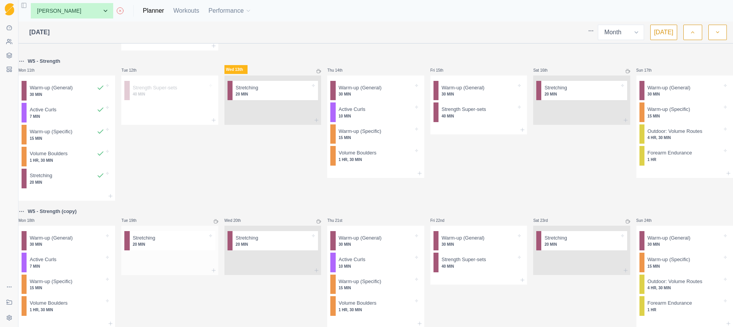
scroll to position [246, 0]
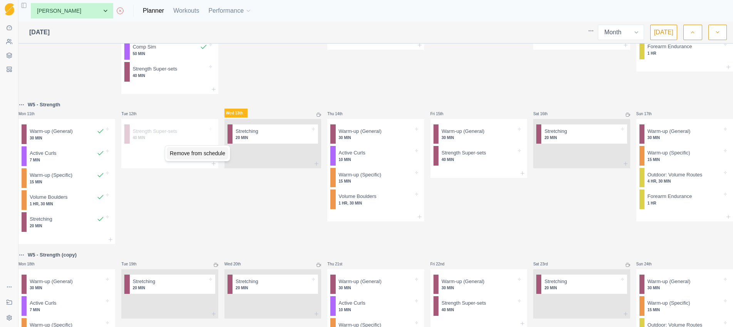
click at [185, 154] on div "Remove from schedule" at bounding box center [198, 153] width 62 height 12
click at [214, 167] on icon at bounding box center [214, 163] width 6 height 6
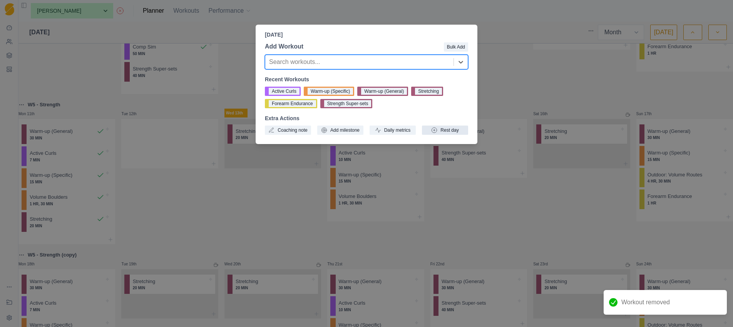
click at [443, 129] on button "Rest day" at bounding box center [445, 129] width 46 height 9
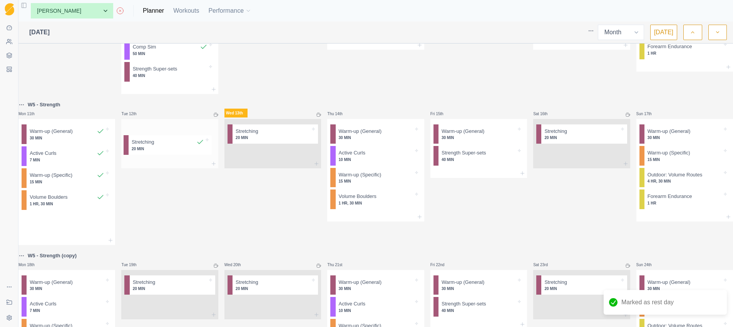
drag, startPoint x: 53, startPoint y: 235, endPoint x: 152, endPoint y: 147, distance: 133.0
click at [152, 147] on div "B2 W3 - Strength Mon 28th Stretching 20 MIN Tue 29th Warm-up (General) 30 MIN A…" at bounding box center [375, 150] width 714 height 698
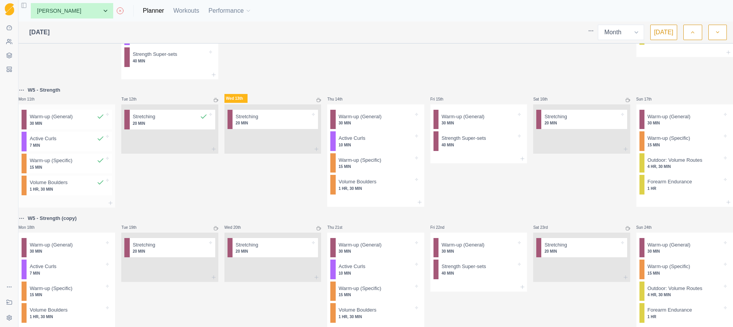
scroll to position [259, 0]
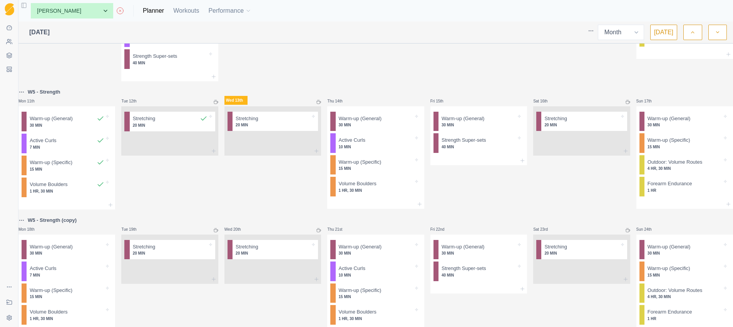
click at [49, 96] on p "W5 - Strength" at bounding box center [44, 92] width 33 height 8
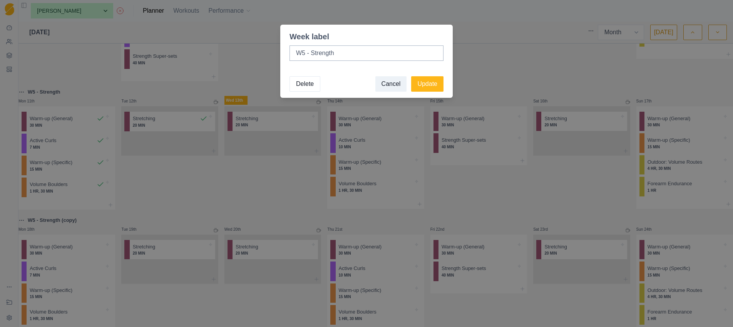
drag, startPoint x: 338, startPoint y: 55, endPoint x: 284, endPoint y: 52, distance: 53.9
click at [286, 50] on div "W5 - Strength" at bounding box center [366, 56] width 172 height 28
type input "W"
type input "Capacity & Endurance W4"
click at [436, 84] on button "Update" at bounding box center [427, 83] width 32 height 15
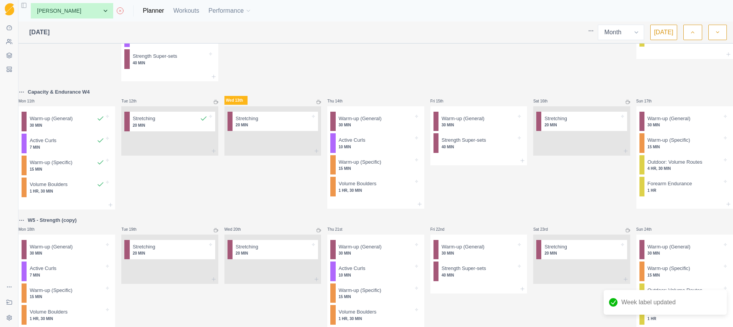
click at [28, 100] on html "Sequence Dashboard Clients Coaching Workouts Templates Exit Coaching Settings T…" at bounding box center [366, 163] width 733 height 327
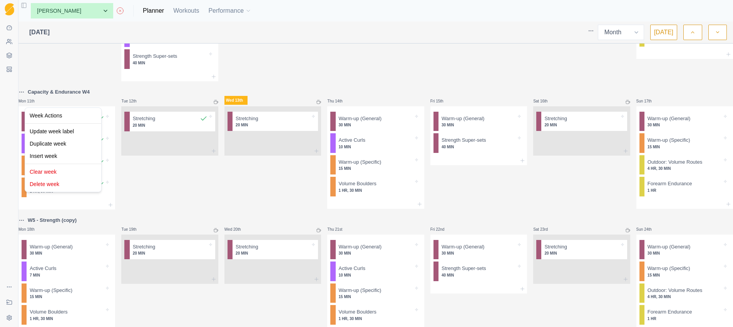
click at [70, 98] on html "Sequence Dashboard Clients Coaching Workouts Templates Exit Coaching Settings T…" at bounding box center [366, 163] width 733 height 327
click at [75, 96] on p "Capacity & Endurance W4" at bounding box center [59, 92] width 62 height 8
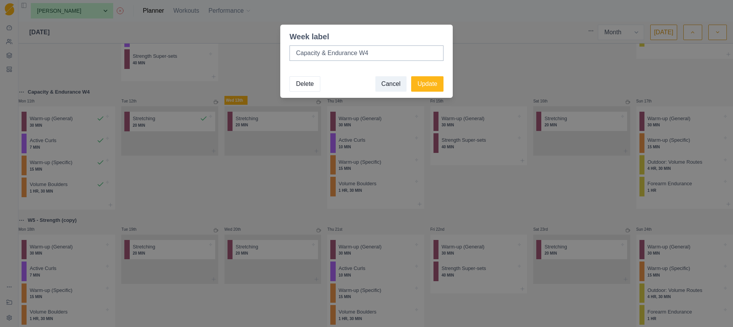
drag, startPoint x: 374, startPoint y: 53, endPoint x: 273, endPoint y: 56, distance: 100.5
click at [276, 56] on div "Week label Capacity & Endurance W4 Delete Cancel Update" at bounding box center [366, 163] width 733 height 327
click at [431, 84] on button "Update" at bounding box center [427, 83] width 32 height 15
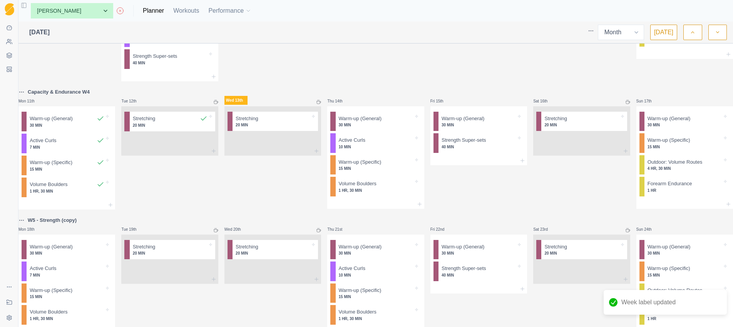
click at [62, 224] on p "W5 - Strength (copy)" at bounding box center [52, 220] width 49 height 8
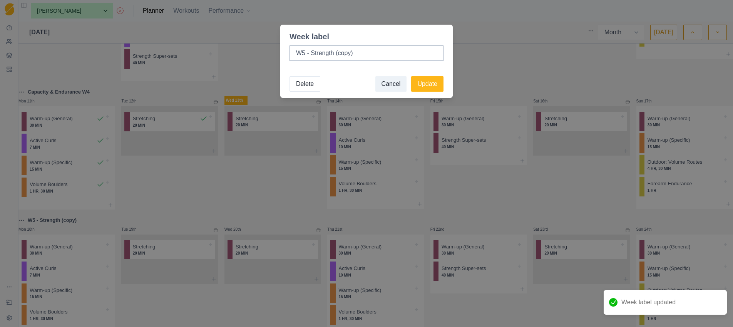
drag, startPoint x: 358, startPoint y: 53, endPoint x: 279, endPoint y: 55, distance: 78.5
click at [284, 54] on div "W5 - Strength (copy)" at bounding box center [366, 56] width 172 height 28
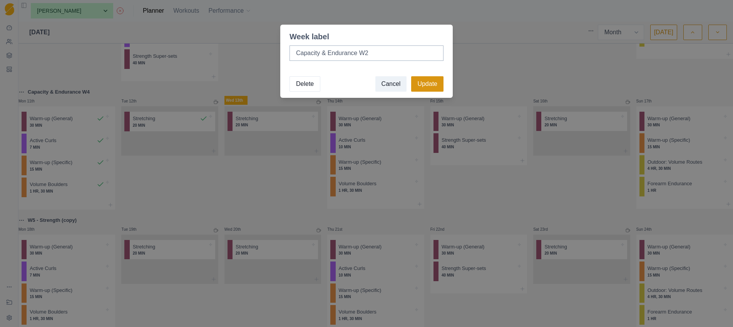
type input "Capacity & Endurance W2"
click at [436, 83] on button "Update" at bounding box center [427, 83] width 32 height 15
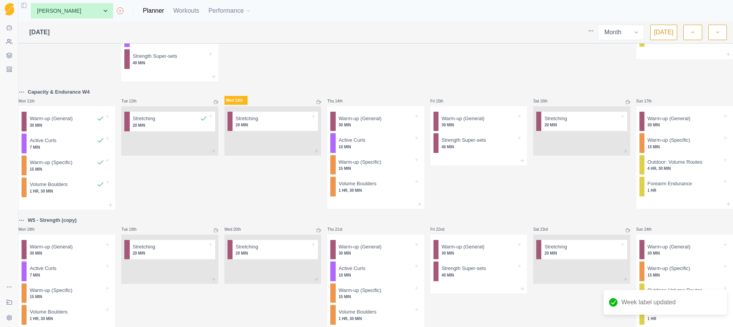
click at [90, 96] on p "Capacity & Endurance W4" at bounding box center [59, 92] width 62 height 8
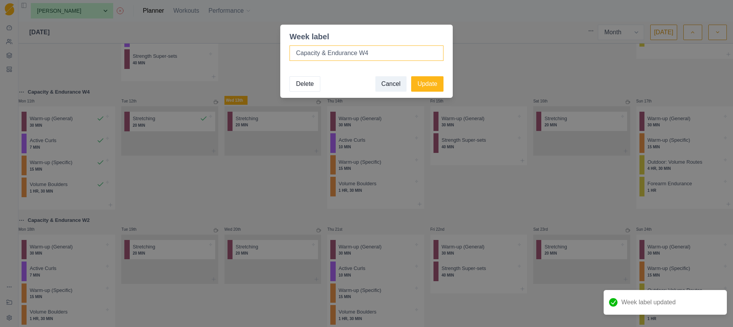
drag, startPoint x: 371, startPoint y: 53, endPoint x: 365, endPoint y: 53, distance: 5.8
click at [366, 53] on input "Capacity & Endurance W4" at bounding box center [366, 52] width 154 height 15
type input "Capacity & Endurance W1"
click at [433, 84] on button "Update" at bounding box center [427, 83] width 32 height 15
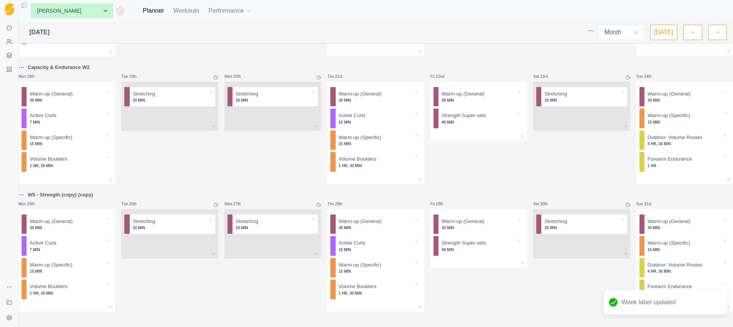
scroll to position [431, 0]
click at [83, 191] on p "W5 - Strength (copy) (copy)" at bounding box center [60, 195] width 65 height 8
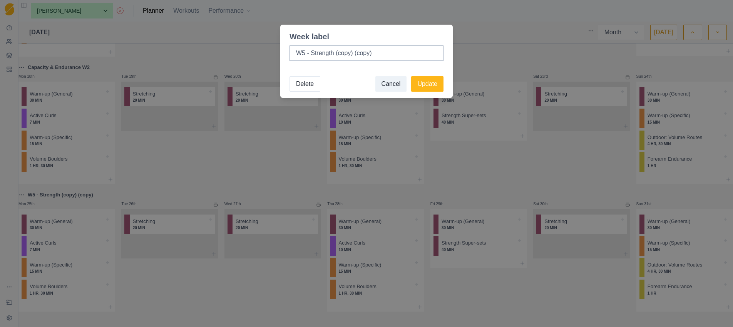
drag, startPoint x: 345, startPoint y: 54, endPoint x: 282, endPoint y: 54, distance: 63.1
click at [285, 55] on div "W5 - Strength (copy) (copy)" at bounding box center [366, 56] width 172 height 28
type input "Capacity & Endurance W3"
click at [428, 83] on button "Update" at bounding box center [427, 83] width 32 height 15
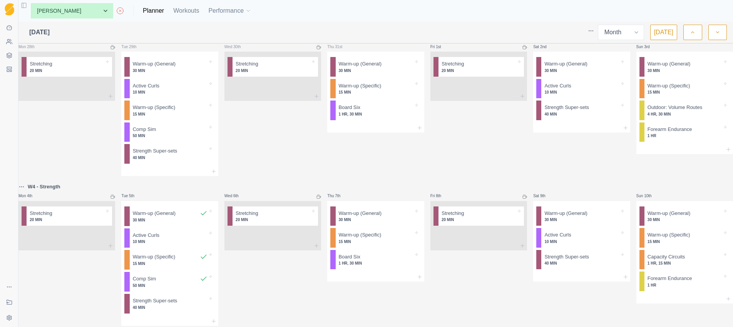
scroll to position [0, 0]
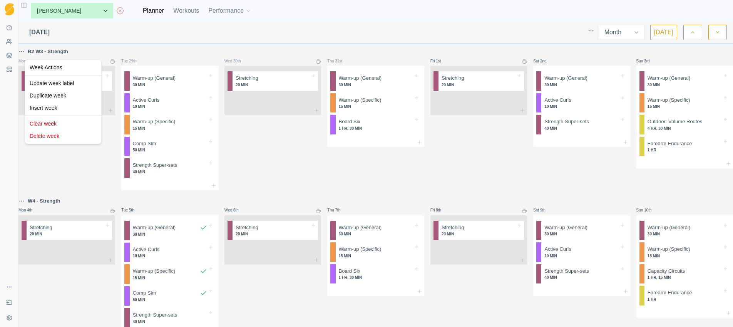
click at [27, 50] on html "Sequence Dashboard Clients Coaching Workouts Templates Exit Coaching Settings T…" at bounding box center [366, 163] width 733 height 327
click at [52, 124] on div "Clear week" at bounding box center [63, 123] width 73 height 12
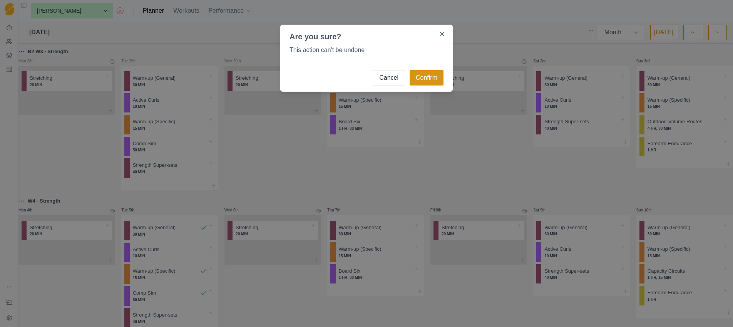
click at [434, 79] on button "Confirm" at bounding box center [426, 77] width 34 height 15
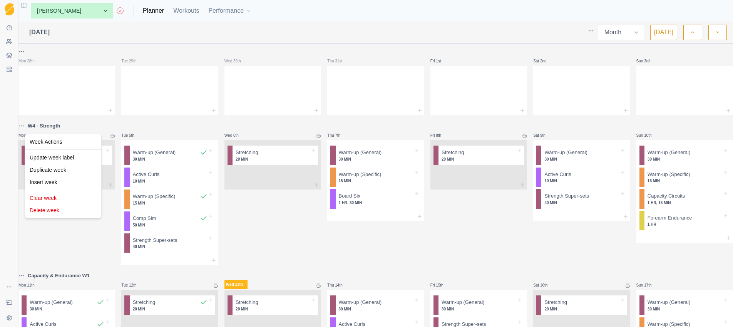
click at [26, 125] on html "Sequence Dashboard Clients Coaching Workouts Templates Exit Coaching Settings T…" at bounding box center [366, 163] width 733 height 327
click at [54, 196] on div "Clear week" at bounding box center [63, 198] width 73 height 12
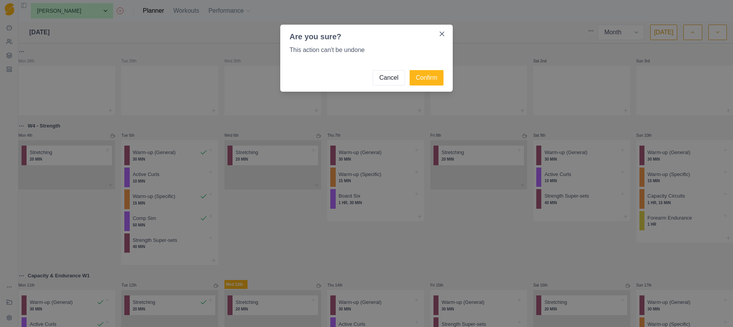
click at [291, 222] on div "Are you sure? This action can't be undone Cancel Confirm" at bounding box center [366, 163] width 733 height 327
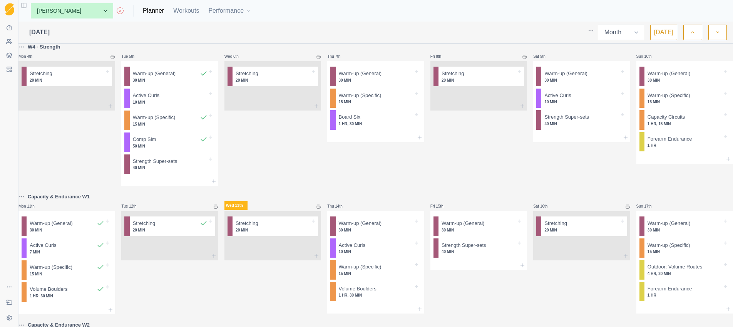
scroll to position [75, 0]
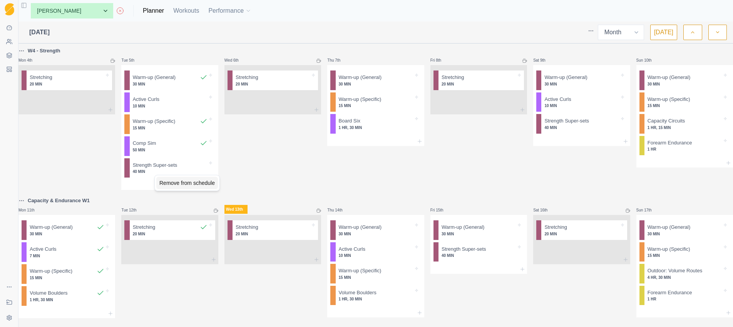
click at [165, 184] on div "Remove from schedule" at bounding box center [187, 183] width 62 height 12
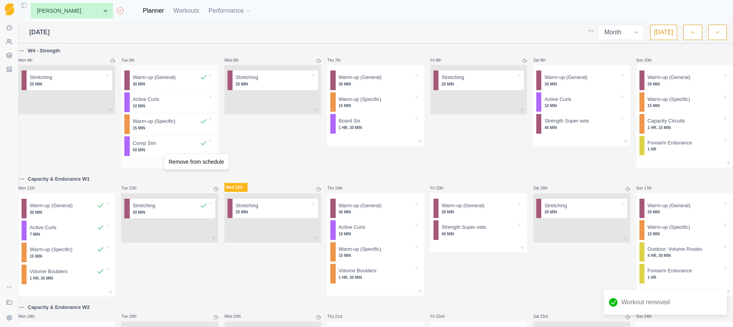
click at [155, 147] on html "Sequence Dashboard Clients Coaching Workouts Templates Exit Coaching Settings T…" at bounding box center [366, 163] width 733 height 327
click at [155, 147] on p "Comp Sim" at bounding box center [144, 143] width 23 height 8
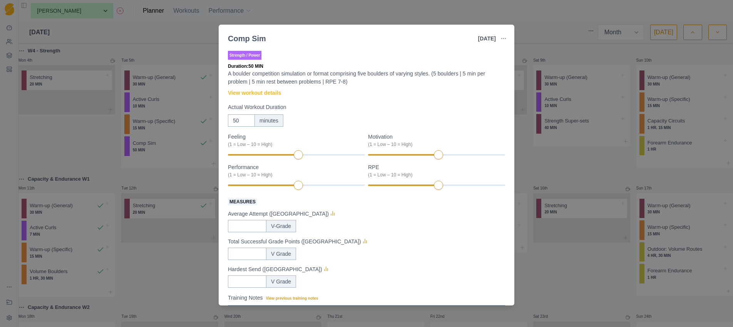
click at [61, 135] on div "Comp Sim 5 Aug 2025 Link To Goal View Workout Metrics Edit Original Workout Res…" at bounding box center [366, 163] width 733 height 327
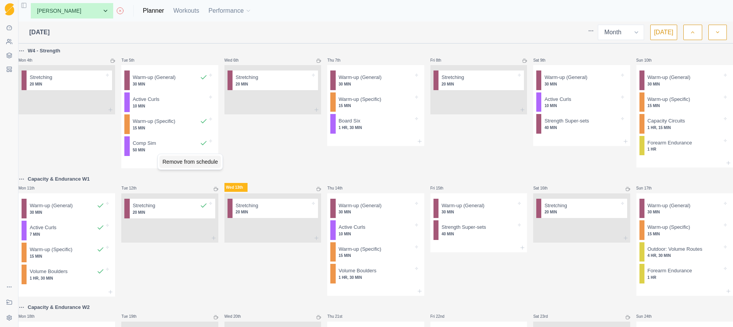
click at [171, 160] on div "Remove from schedule" at bounding box center [190, 161] width 62 height 12
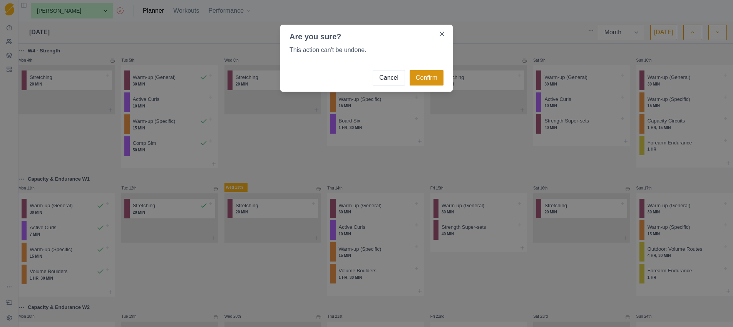
click at [427, 77] on button "Confirm" at bounding box center [426, 77] width 34 height 15
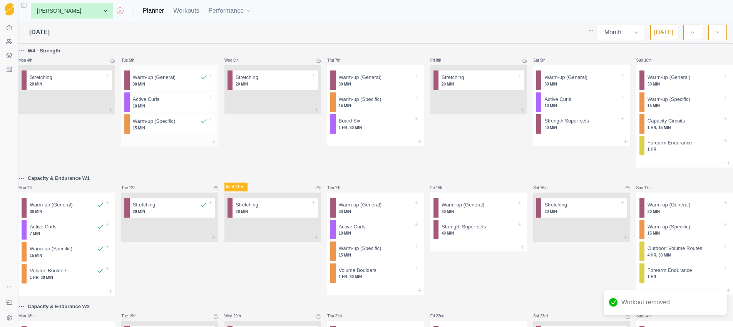
click at [215, 142] on line at bounding box center [213, 142] width 3 height 0
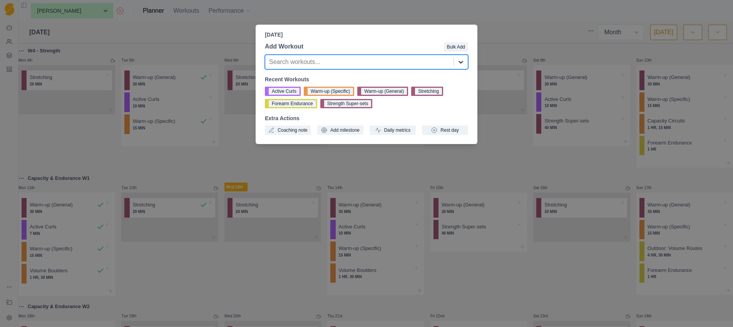
click at [460, 63] on icon at bounding box center [461, 62] width 8 height 8
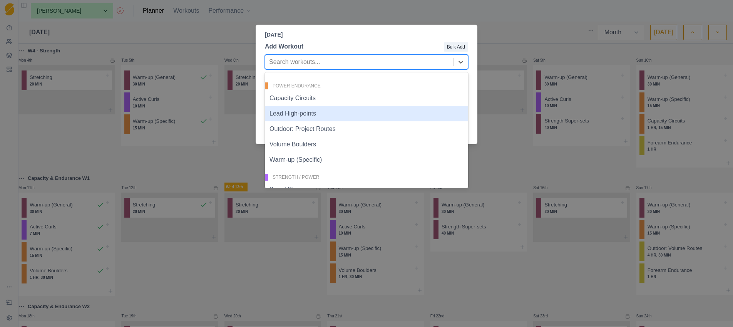
scroll to position [152, 0]
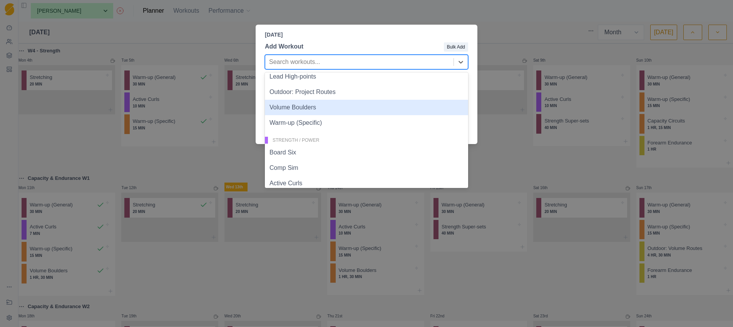
click at [304, 107] on div "Volume Boulders" at bounding box center [366, 107] width 203 height 15
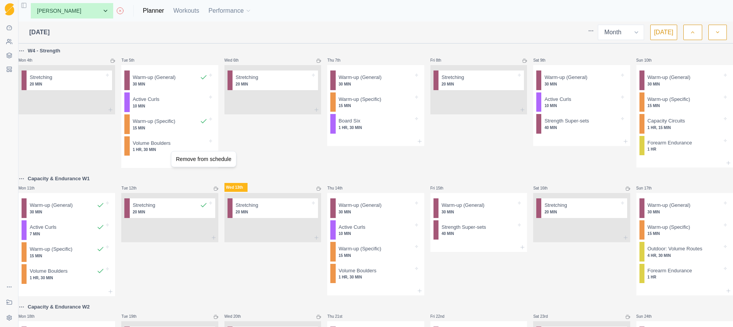
click at [158, 147] on html "Sequence Dashboard Clients Coaching Workouts Templates Exit Coaching Settings T…" at bounding box center [366, 163] width 733 height 327
click at [158, 147] on p "Volume Boulders" at bounding box center [152, 143] width 38 height 8
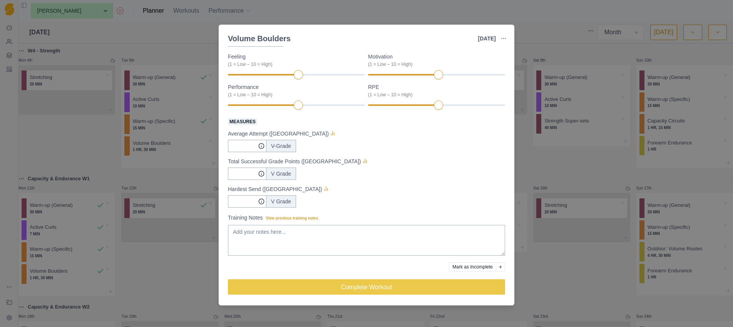
scroll to position [80, 0]
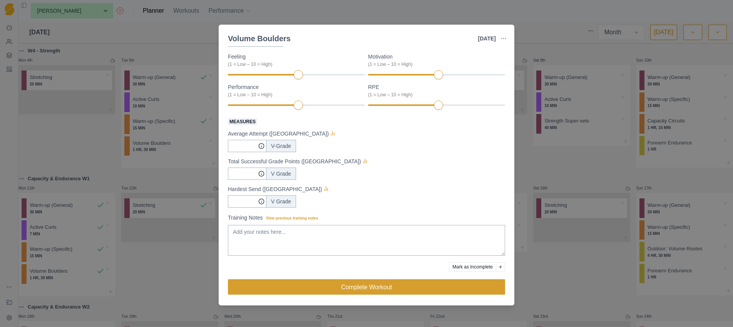
click at [406, 286] on button "Complete Workout" at bounding box center [366, 286] width 277 height 15
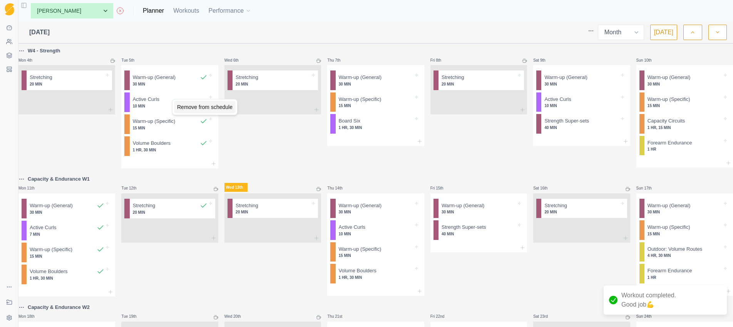
click at [191, 106] on div "Remove from schedule" at bounding box center [205, 107] width 62 height 12
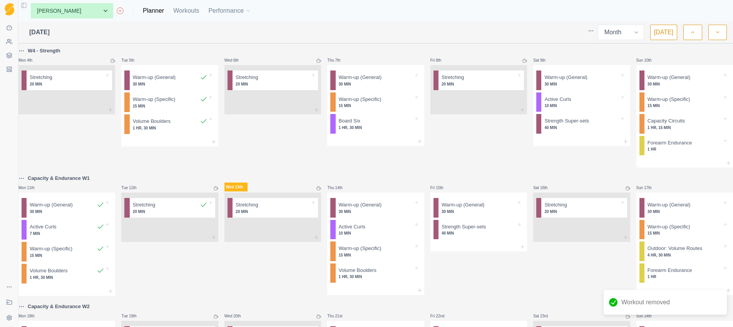
click at [27, 52] on html "Sequence Dashboard Clients Coaching Workouts Templates Exit Coaching Settings T…" at bounding box center [366, 163] width 733 height 327
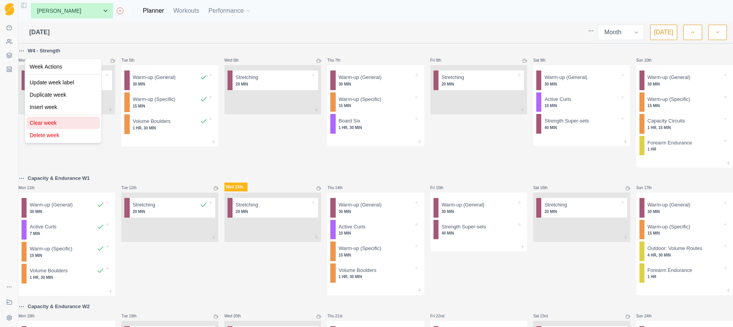
click at [55, 119] on div "Clear week" at bounding box center [63, 123] width 73 height 12
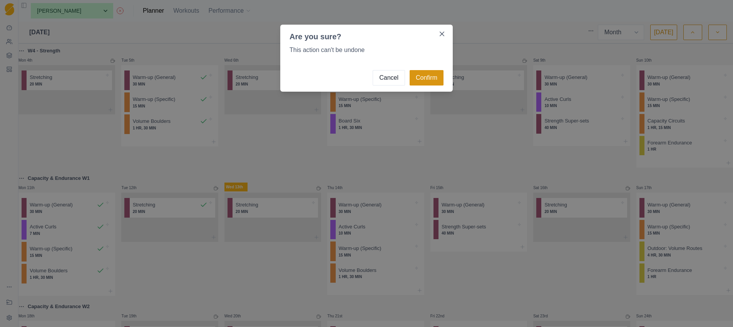
click at [431, 79] on button "Confirm" at bounding box center [426, 77] width 34 height 15
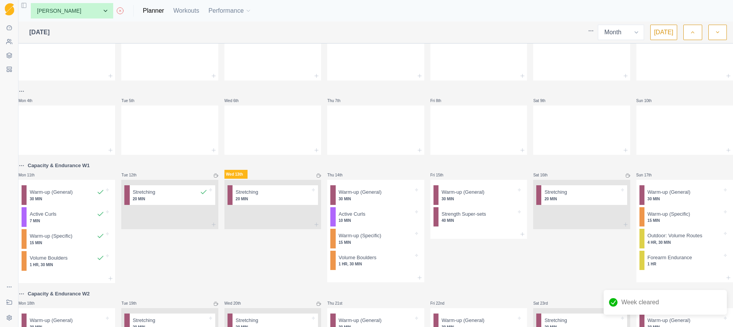
scroll to position [0, 0]
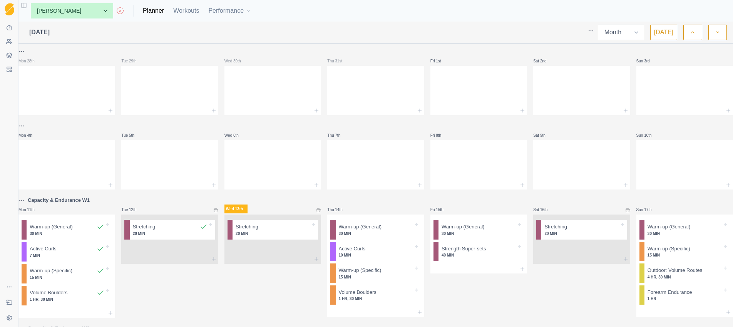
click at [536, 30] on button "button" at bounding box center [692, 32] width 18 height 15
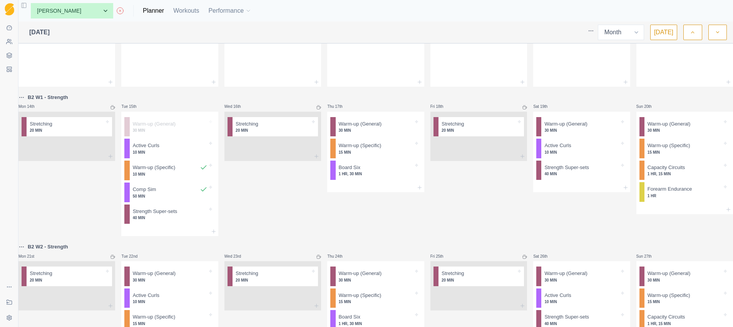
scroll to position [171, 0]
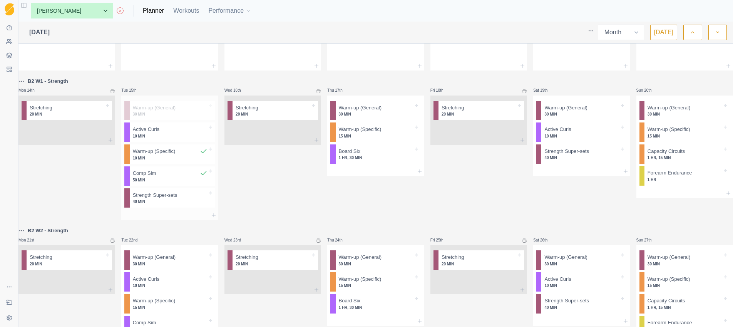
click at [155, 137] on p "10 MIN" at bounding box center [170, 136] width 75 height 6
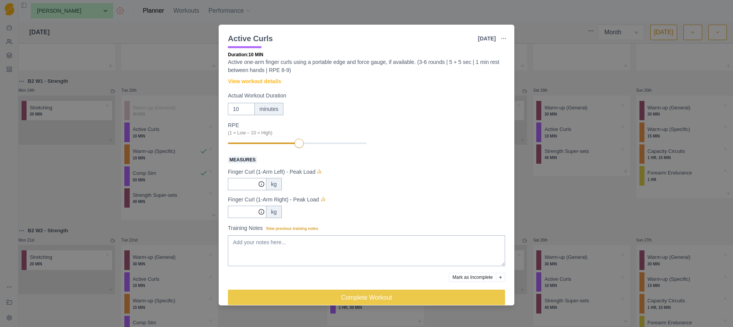
scroll to position [22, 0]
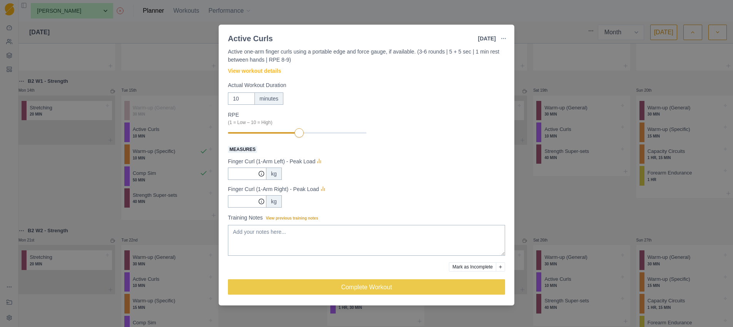
click at [69, 194] on div "Active Curls 15 Jul 2025 Link To Goal View Workout Metrics Edit Original Workou…" at bounding box center [366, 163] width 733 height 327
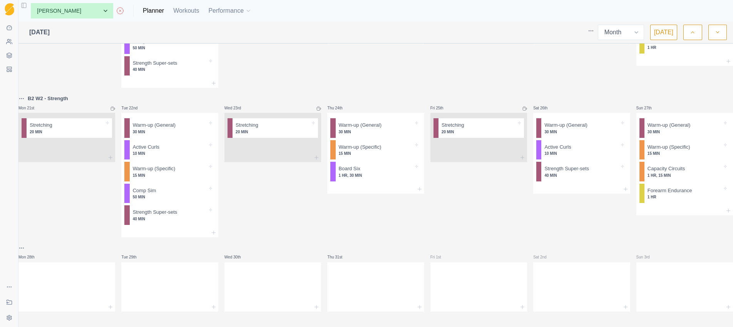
scroll to position [319, 0]
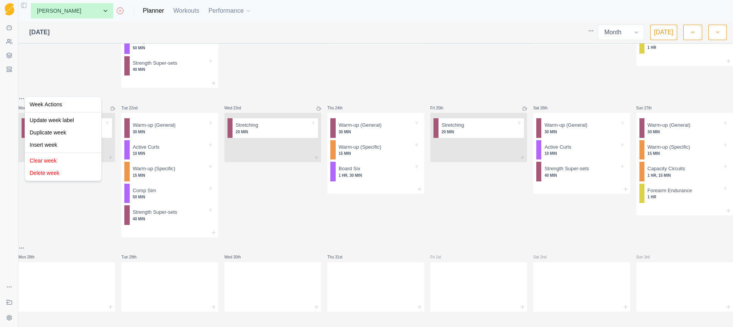
click at [27, 89] on html "Sequence Dashboard Clients Coaching Workouts Templates Exit Coaching Settings T…" at bounding box center [366, 163] width 733 height 327
click at [49, 162] on div "Clear week" at bounding box center [63, 160] width 73 height 12
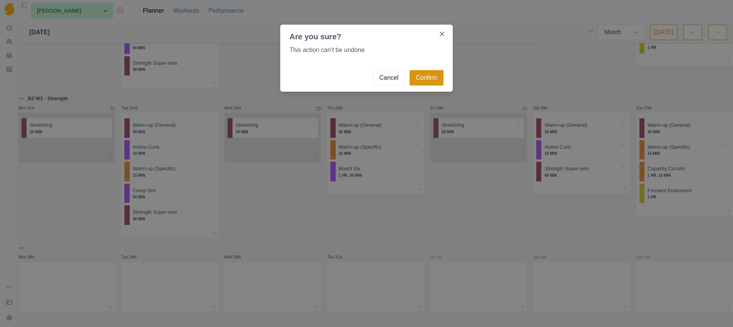
click at [420, 77] on button "Confirm" at bounding box center [426, 77] width 34 height 15
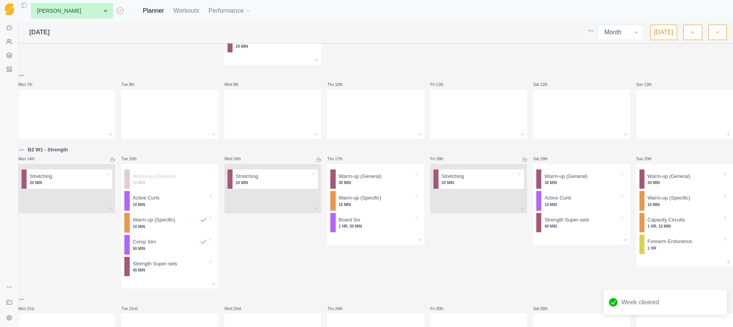
scroll to position [0, 0]
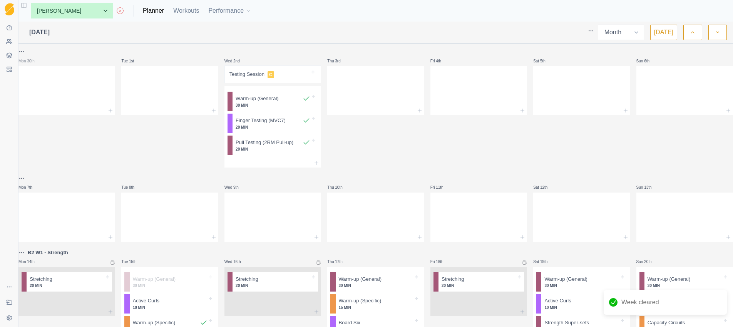
click at [29, 254] on html "Sequence Dashboard Clients Coaching Workouts Templates Exit Coaching Settings T…" at bounding box center [366, 163] width 733 height 327
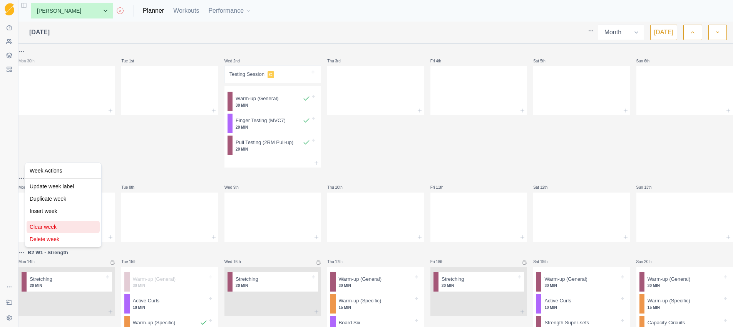
click at [42, 227] on div "Clear week" at bounding box center [63, 227] width 73 height 12
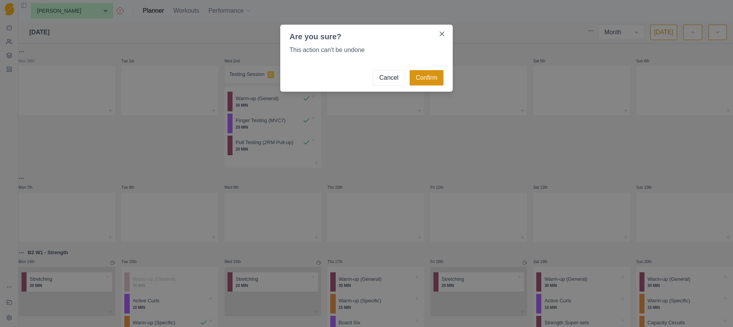
click at [423, 76] on button "Confirm" at bounding box center [426, 77] width 34 height 15
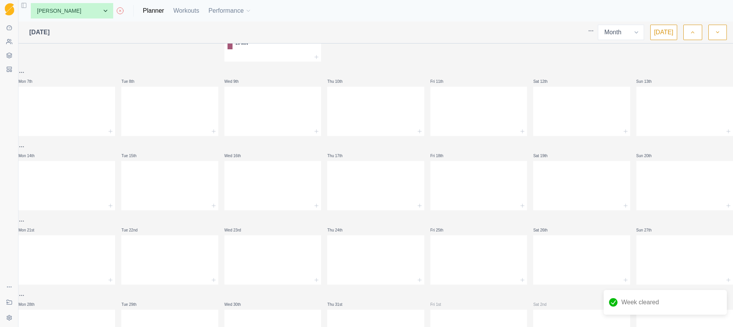
scroll to position [162, 0]
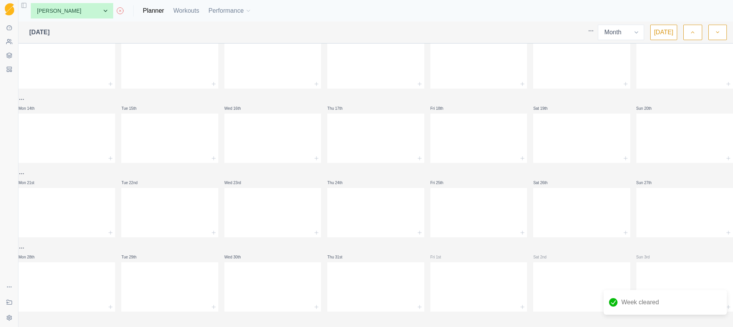
click at [536, 32] on button "button" at bounding box center [717, 32] width 18 height 15
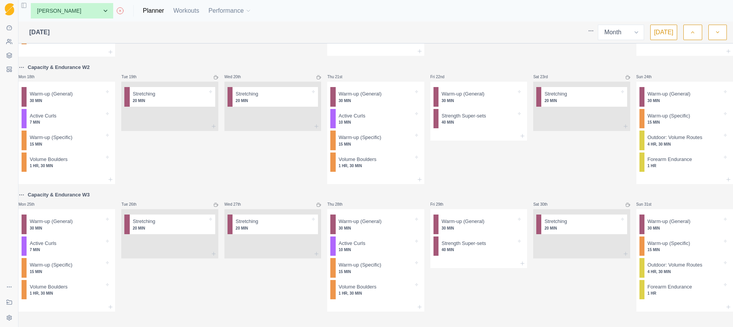
scroll to position [276, 0]
click at [536, 33] on button "button" at bounding box center [717, 32] width 18 height 15
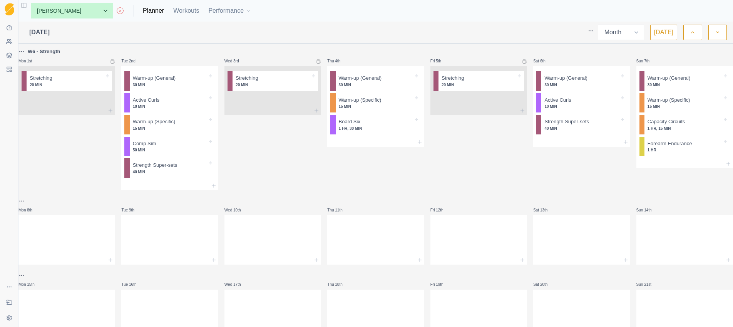
click at [39, 52] on p "W6 - Strength" at bounding box center [44, 52] width 33 height 8
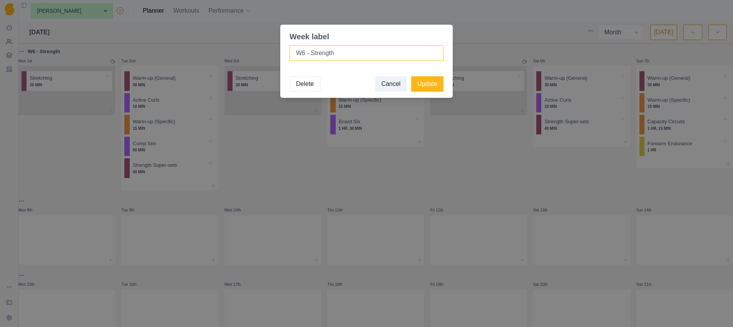
drag, startPoint x: 362, startPoint y: 55, endPoint x: 289, endPoint y: 51, distance: 72.5
click at [291, 51] on input "W6 - Strength" at bounding box center [366, 52] width 154 height 15
click at [322, 53] on input "Strength W1" at bounding box center [366, 52] width 154 height 15
click at [298, 53] on input "Strength W1" at bounding box center [366, 52] width 154 height 15
click at [297, 53] on input "Strength W1" at bounding box center [366, 52] width 154 height 15
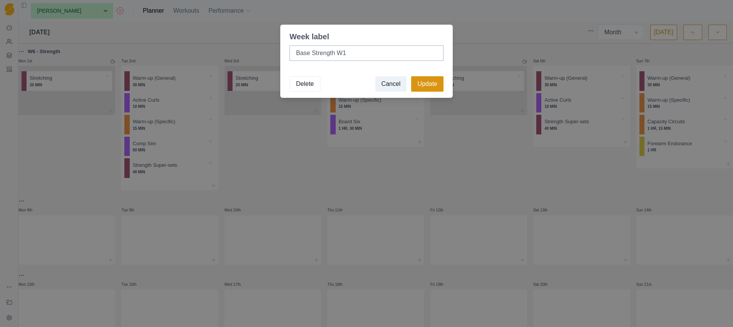
type input "Base Strength W1"
click at [431, 82] on button "Update" at bounding box center [427, 83] width 32 height 15
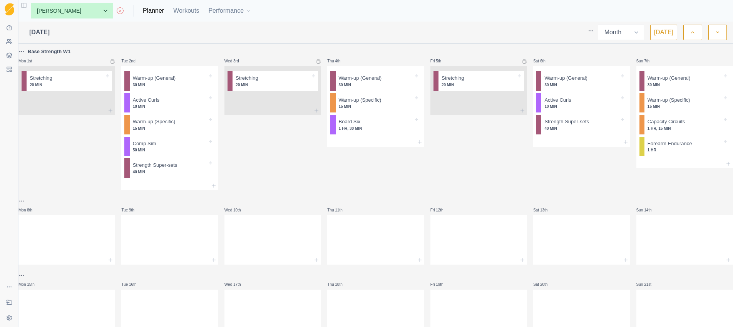
click at [70, 52] on p "Base Strength W1" at bounding box center [49, 52] width 43 height 8
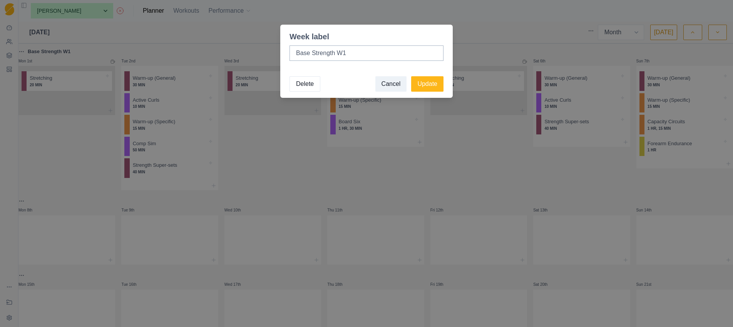
drag, startPoint x: 315, startPoint y: 53, endPoint x: 282, endPoint y: 53, distance: 32.7
click at [283, 53] on div "Base Strength W1" at bounding box center [366, 56] width 172 height 28
click at [302, 84] on button "Delete" at bounding box center [304, 83] width 31 height 15
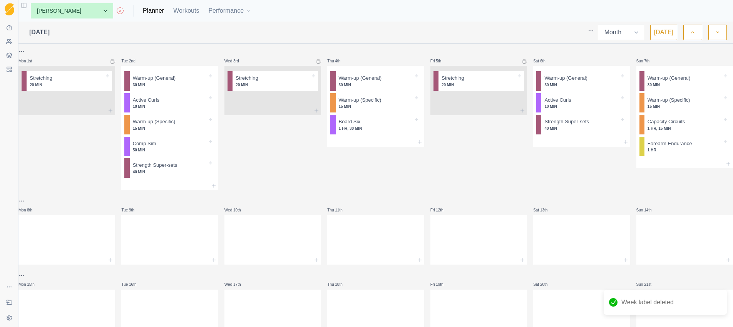
click at [27, 49] on html "Sequence Dashboard Clients Coaching Workouts Templates Exit Coaching Settings T…" at bounding box center [366, 163] width 733 height 327
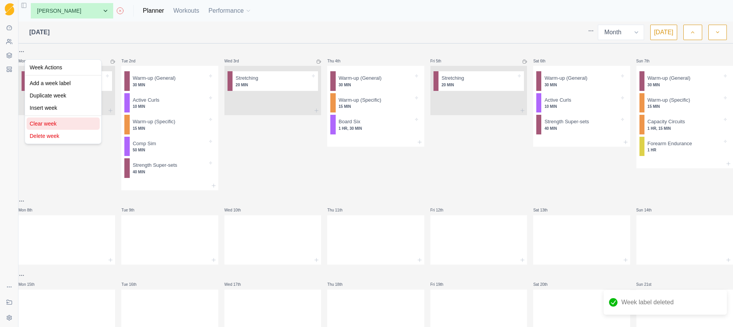
click at [49, 121] on div "Clear week" at bounding box center [63, 123] width 73 height 12
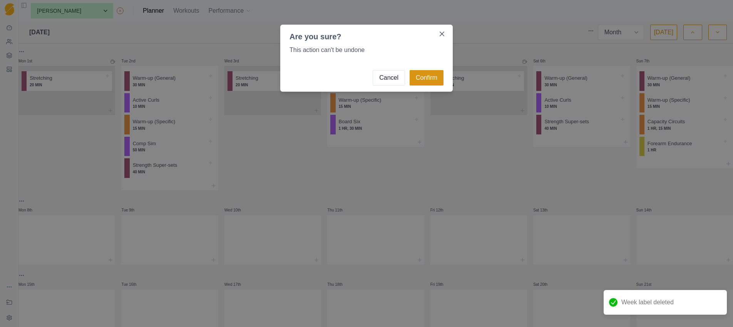
click at [426, 78] on button "Confirm" at bounding box center [426, 77] width 34 height 15
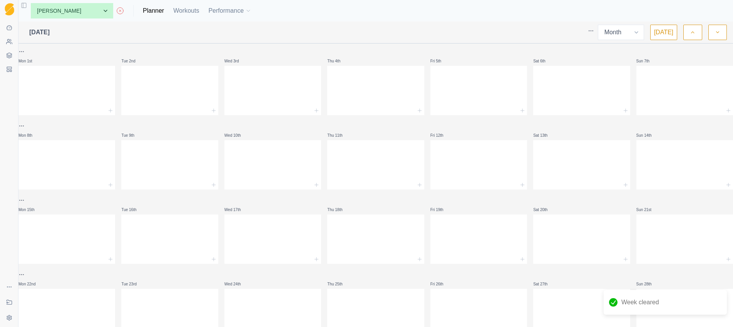
click at [536, 33] on icon "button" at bounding box center [692, 32] width 5 height 8
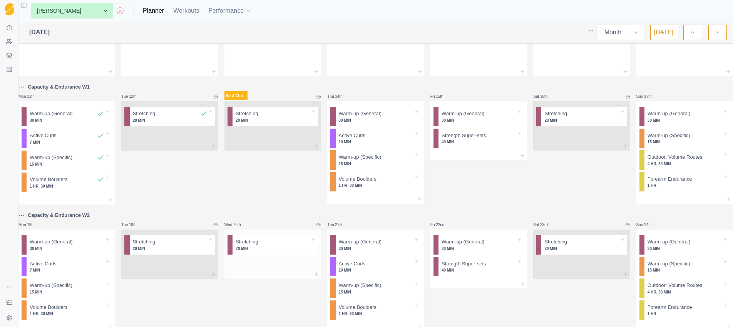
scroll to position [81, 0]
